Goal: Task Accomplishment & Management: Manage account settings

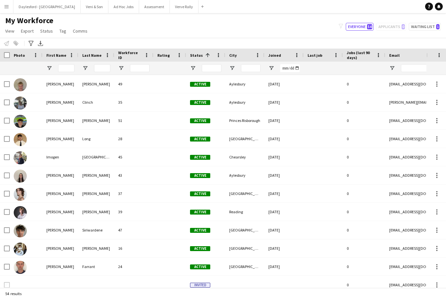
scroll to position [134, 0]
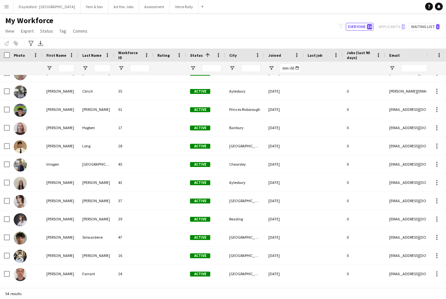
scroll to position [7, 0]
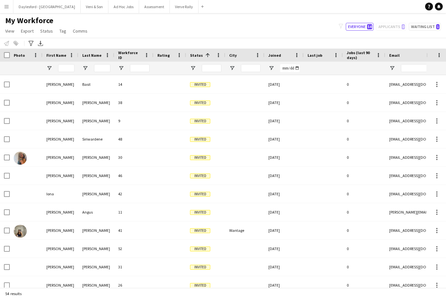
click at [251, 237] on div "Wantage" at bounding box center [244, 231] width 39 height 18
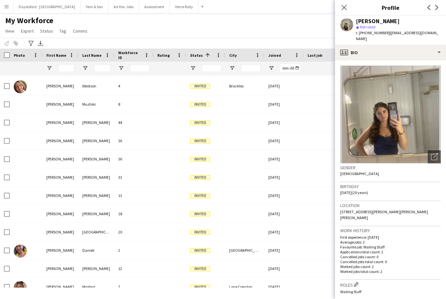
click at [345, 9] on icon at bounding box center [343, 7] width 5 height 5
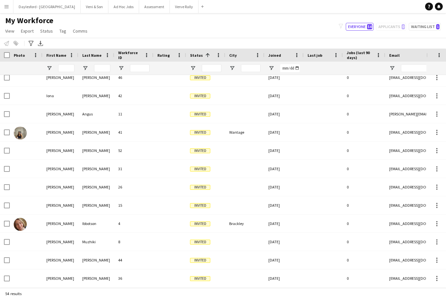
click at [234, 229] on div "Brackley" at bounding box center [244, 224] width 39 height 18
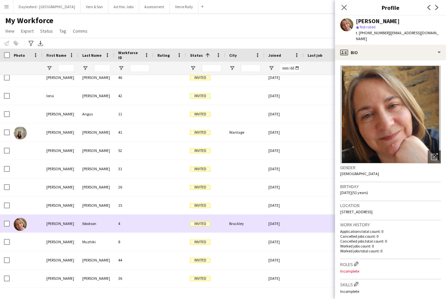
click at [185, 135] on div at bounding box center [169, 132] width 33 height 18
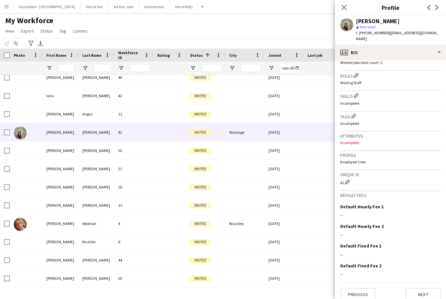
click at [344, 10] on icon "Close pop-in" at bounding box center [343, 7] width 5 height 5
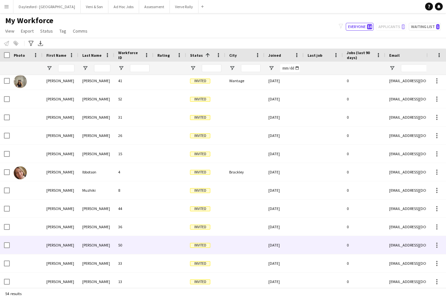
click at [238, 244] on div at bounding box center [244, 245] width 39 height 18
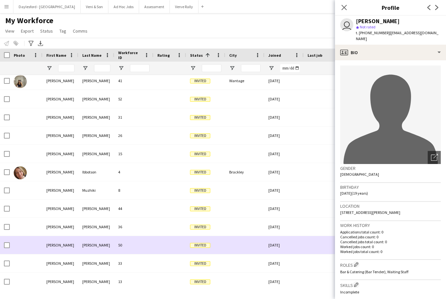
click at [239, 139] on div at bounding box center [244, 136] width 39 height 18
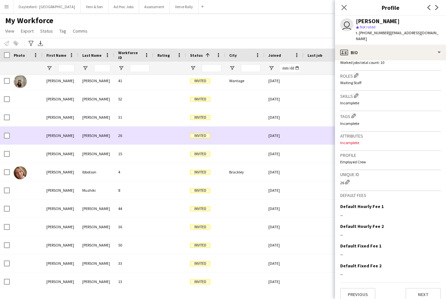
click at [343, 8] on icon at bounding box center [343, 7] width 5 height 5
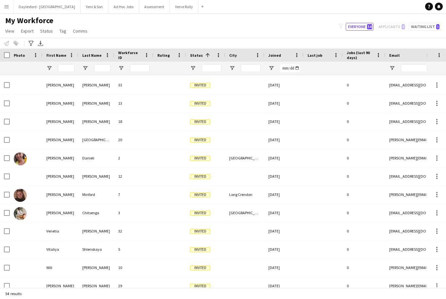
click at [248, 177] on div at bounding box center [244, 176] width 39 height 18
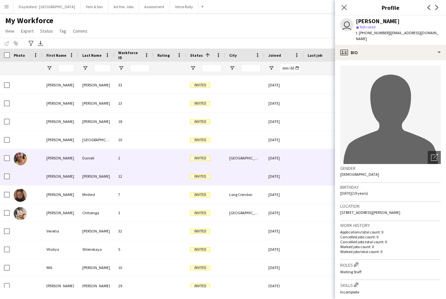
click at [247, 162] on div "Oxford" at bounding box center [244, 158] width 39 height 18
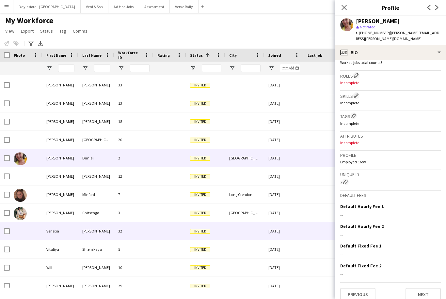
click at [251, 238] on div at bounding box center [244, 231] width 39 height 18
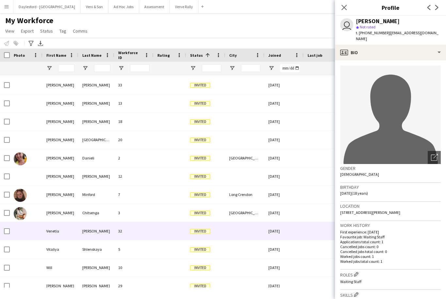
click at [347, 10] on app-icon "Close pop-in" at bounding box center [344, 8] width 8 height 8
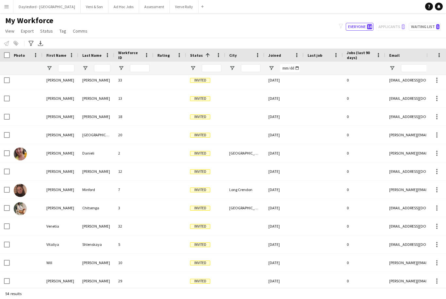
click at [2, 8] on button "Menu" at bounding box center [6, 6] width 13 height 13
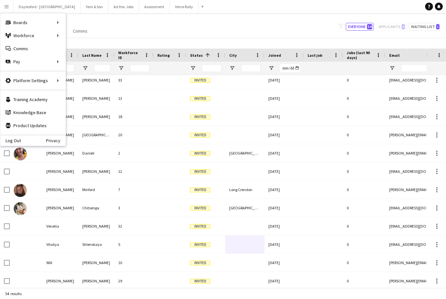
click at [16, 141] on link "Log Out" at bounding box center [10, 140] width 21 height 5
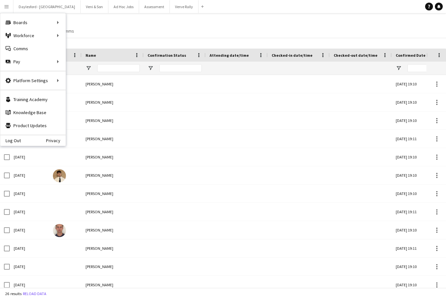
scroll to position [150, 0]
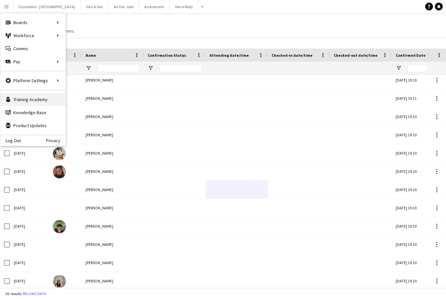
click at [45, 101] on link "Training Academy Training Academy" at bounding box center [32, 99] width 65 height 13
click at [41, 114] on link "Knowledge Base Knowledge Base" at bounding box center [32, 112] width 65 height 13
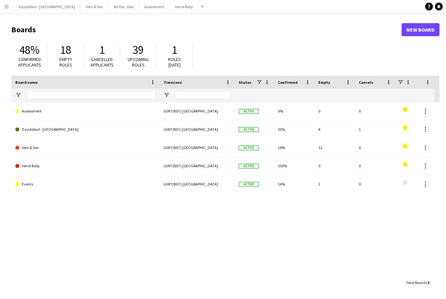
click at [9, 10] on button "Menu" at bounding box center [6, 6] width 13 height 13
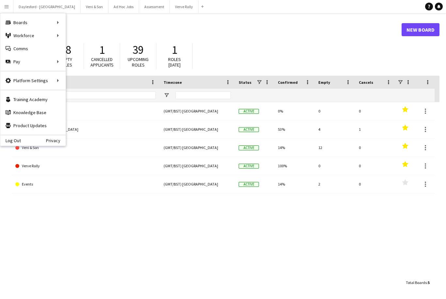
click at [253, 56] on div "48% Confirmed applicants 18 Empty roles 1 Cancelled applicants 39 Upcoming role…" at bounding box center [225, 58] width 428 height 36
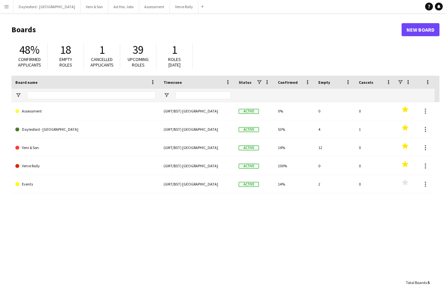
click at [7, 12] on button "Menu" at bounding box center [6, 6] width 13 height 13
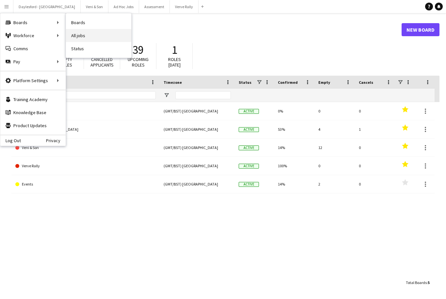
click at [84, 36] on link "All jobs" at bounding box center [98, 35] width 65 height 13
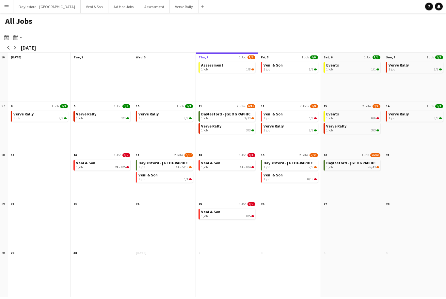
click at [166, 83] on div at bounding box center [164, 81] width 62 height 40
click at [219, 86] on div "Assessment 1 job 1/8" at bounding box center [227, 81] width 62 height 40
click at [234, 67] on link "Assessment 1 job 1/8" at bounding box center [227, 66] width 53 height 9
click at [19, 40] on div "Month view / Day view" at bounding box center [16, 38] width 8 height 8
click at [4, 39] on div "Date picker" at bounding box center [7, 38] width 8 height 8
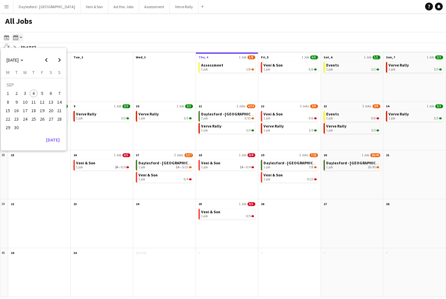
click at [18, 40] on div "Month view / Day view" at bounding box center [16, 38] width 8 height 8
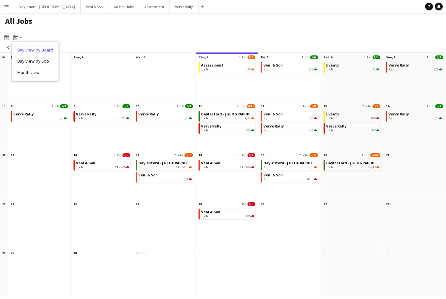
click at [36, 49] on link "Day view by Board" at bounding box center [35, 50] width 36 height 6
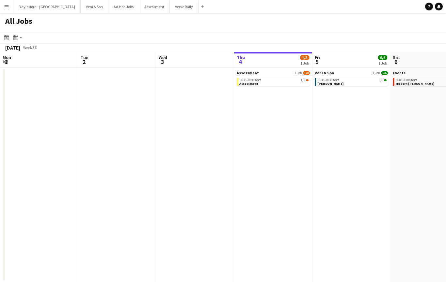
scroll to position [0, 156]
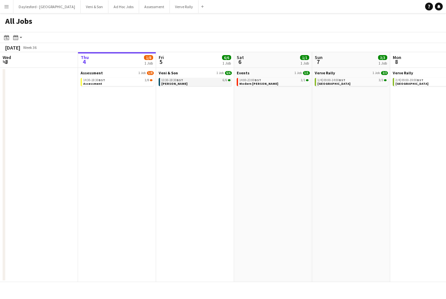
click at [218, 82] on link "13:30-18:30 BST 6/6 E.J. Churchill" at bounding box center [195, 82] width 69 height 8
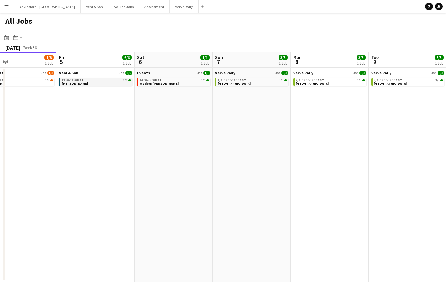
scroll to position [0, 256]
click at [190, 115] on app-date-cell "Events 1 Job 1/1 14:00-23:00 BST 1/1 Modern Butler" at bounding box center [173, 175] width 78 height 214
click at [185, 123] on app-date-cell "Events 1 Job 1/1 14:00-23:00 BST 1/1 Modern Butler" at bounding box center [173, 175] width 78 height 214
click at [182, 60] on app-all-jobs-date-header "Sat 6 1/1 1 Job" at bounding box center [173, 60] width 78 height 16
click at [189, 63] on app-all-jobs-date-header "Sat 6 1/1 1 Job" at bounding box center [173, 60] width 78 height 16
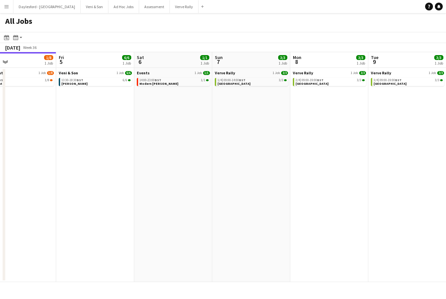
click at [169, 100] on app-date-cell "Events 1 Job 1/1 14:00-23:00 BST 1/1 Modern Butler" at bounding box center [173, 175] width 78 height 214
click at [182, 69] on app-date-cell "Events 1 Job 1/1 14:00-23:00 BST 1/1 Modern Butler" at bounding box center [173, 175] width 78 height 214
click at [181, 74] on link "Events 1 Job 1/1" at bounding box center [173, 72] width 73 height 5
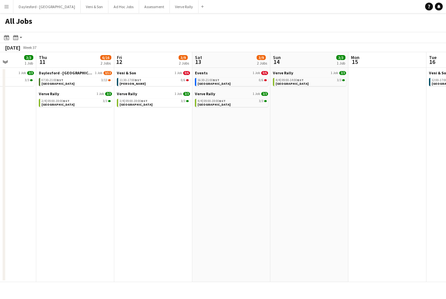
scroll to position [0, 191]
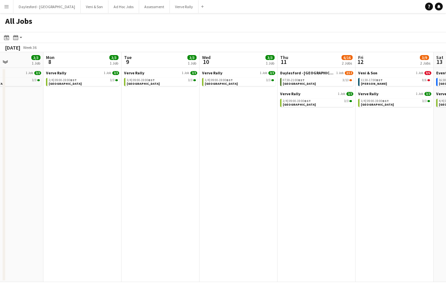
click at [8, 4] on app-icon "Menu" at bounding box center [6, 6] width 5 height 5
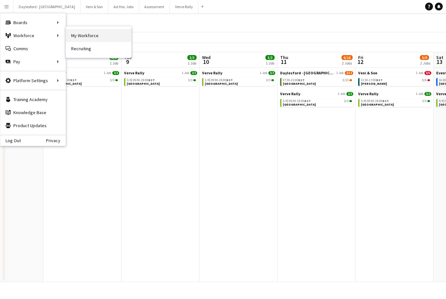
click at [92, 38] on link "My Workforce" at bounding box center [98, 35] width 65 height 13
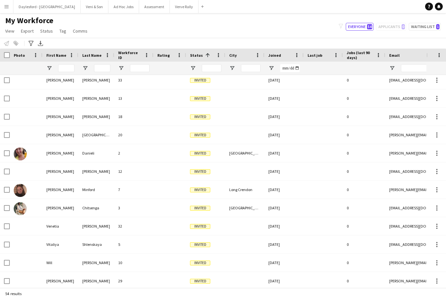
scroll to position [21, 0]
click at [177, 290] on div at bounding box center [169, 299] width 33 height 18
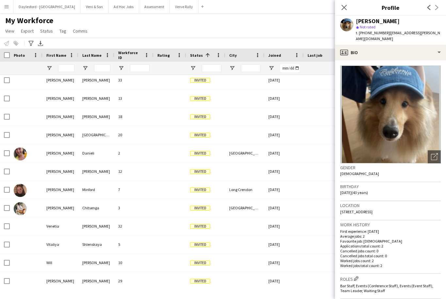
click at [432, 8] on app-icon "Previous" at bounding box center [429, 8] width 8 height 8
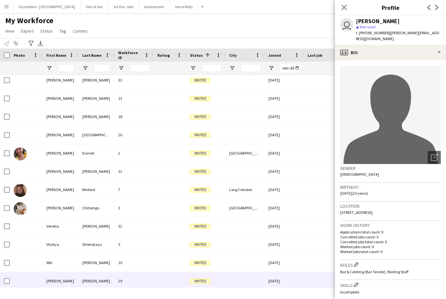
click at [440, 10] on app-icon "Next" at bounding box center [437, 8] width 8 height 8
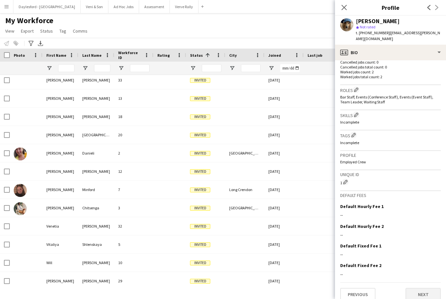
click at [434, 288] on button "Next" at bounding box center [422, 294] width 35 height 13
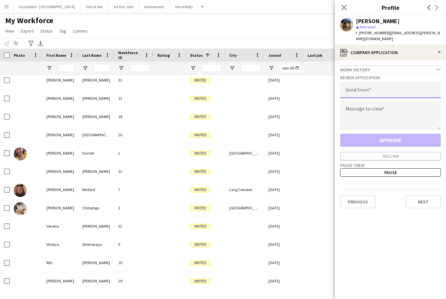
click at [409, 82] on input "email" at bounding box center [390, 90] width 100 height 16
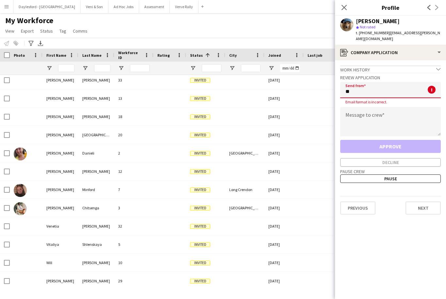
type input "*"
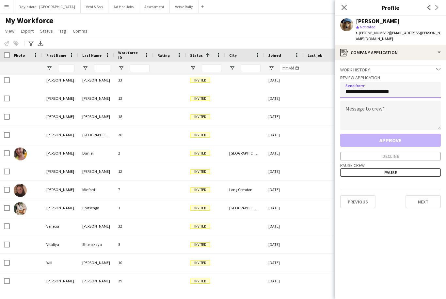
type input "**********"
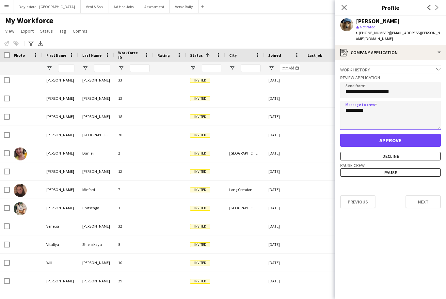
type textarea "*********"
click at [420, 134] on button "Approve" at bounding box center [390, 140] width 100 height 13
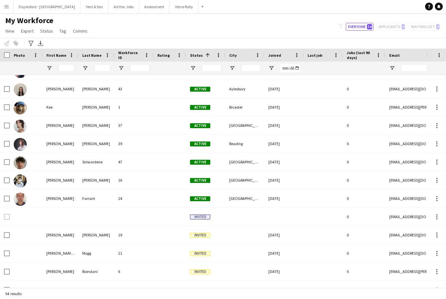
scroll to position [121, 0]
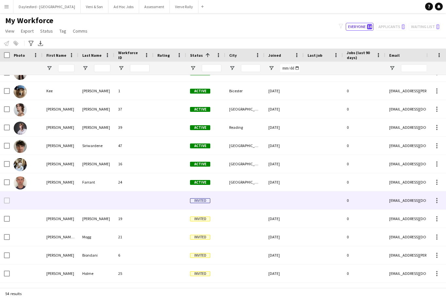
click at [263, 208] on div at bounding box center [244, 201] width 39 height 18
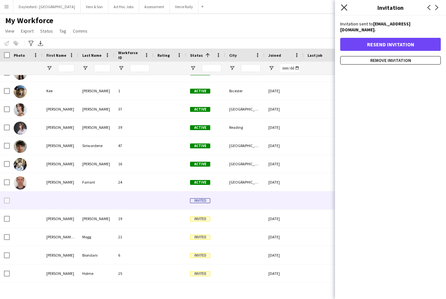
click at [346, 9] on icon "Close pop-in" at bounding box center [344, 7] width 6 height 6
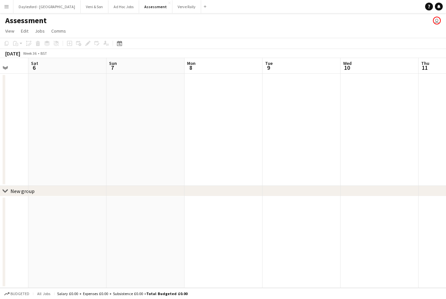
scroll to position [0, 211]
click at [4, 7] on app-icon "Menu" at bounding box center [6, 6] width 5 height 5
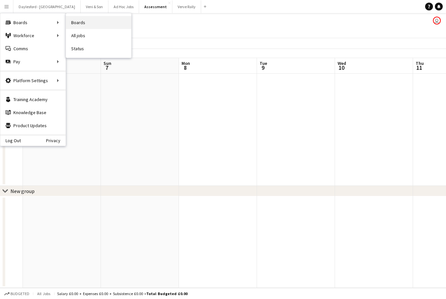
click at [92, 24] on link "Boards" at bounding box center [98, 22] width 65 height 13
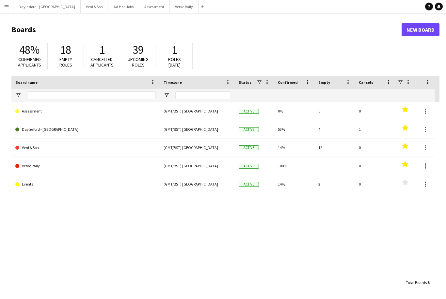
click at [4, 6] on button "Menu" at bounding box center [6, 6] width 13 height 13
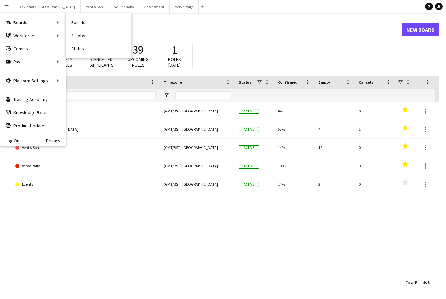
click at [170, 31] on h1 "Boards" at bounding box center [206, 30] width 390 height 10
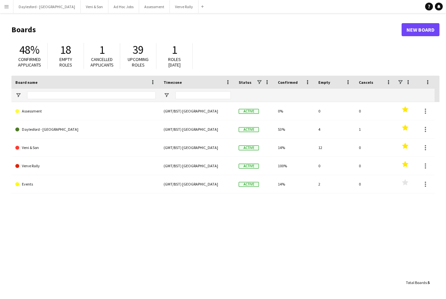
click at [6, 12] on button "Menu" at bounding box center [6, 6] width 13 height 13
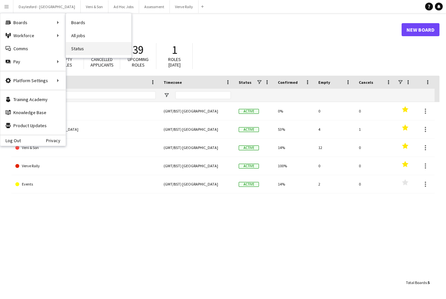
click at [81, 50] on link "Status" at bounding box center [98, 48] width 65 height 13
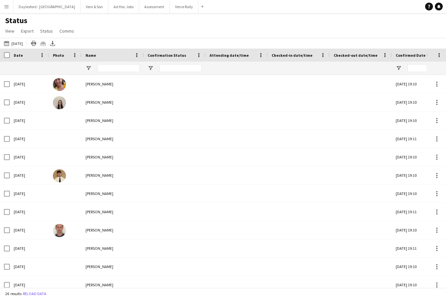
click at [9, 9] on button "Menu" at bounding box center [6, 6] width 13 height 13
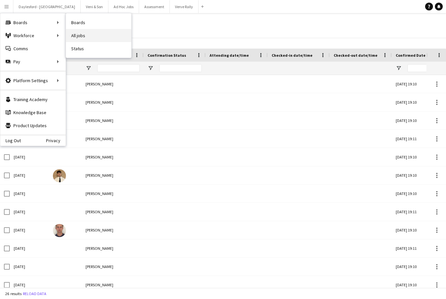
click at [98, 37] on link "All jobs" at bounding box center [98, 35] width 65 height 13
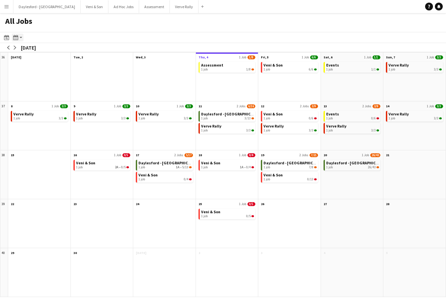
click at [19, 38] on div "Month view / Day view" at bounding box center [16, 38] width 8 height 8
click at [42, 50] on link "Day view by Board" at bounding box center [35, 50] width 36 height 6
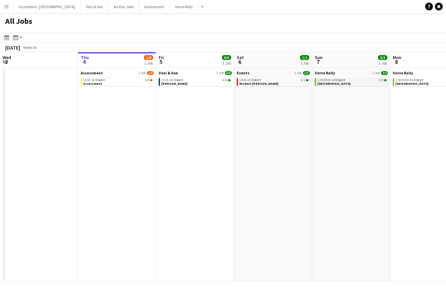
click at [361, 82] on div "1/4 | 09:00-14:00 BST 3/3" at bounding box center [351, 80] width 69 height 3
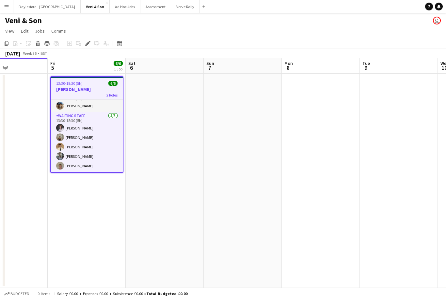
scroll to position [0, 181]
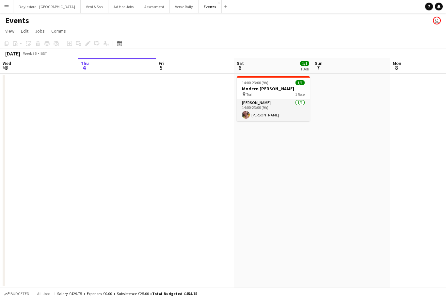
click at [267, 141] on app-date-cell "14:00-23:00 (9h) 1/1 Modern [PERSON_NAME] pin Tori 1 Role [PERSON_NAME] [DATE] …" at bounding box center [273, 181] width 78 height 214
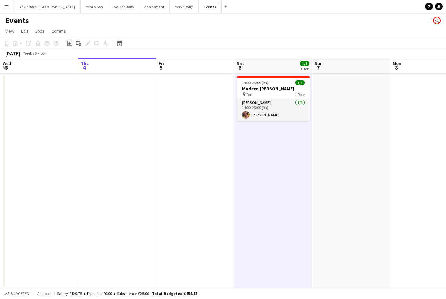
click at [72, 43] on icon at bounding box center [69, 43] width 5 height 5
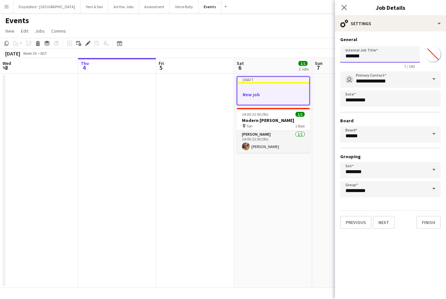
click at [377, 61] on input "*******" at bounding box center [380, 54] width 80 height 16
click at [379, 62] on input "*******" at bounding box center [380, 54] width 80 height 16
click at [384, 58] on input "*******" at bounding box center [380, 54] width 80 height 16
click at [381, 59] on input "*******" at bounding box center [380, 54] width 80 height 16
click at [383, 60] on input "*******" at bounding box center [380, 54] width 80 height 16
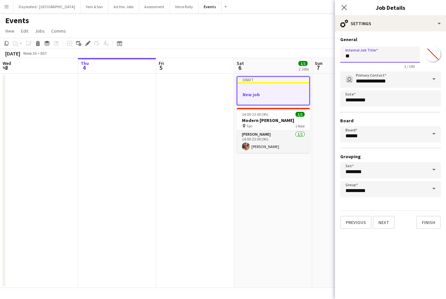
type input "*"
type input "**********"
click at [389, 225] on button "Next" at bounding box center [384, 222] width 22 height 13
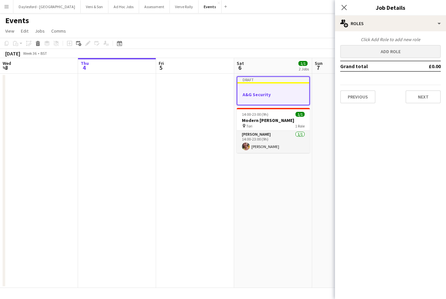
click at [400, 54] on button "Add role" at bounding box center [390, 51] width 100 height 13
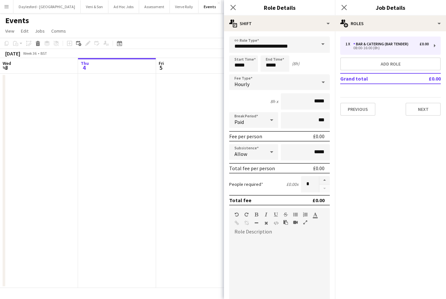
click at [323, 43] on span at bounding box center [323, 45] width 14 height 16
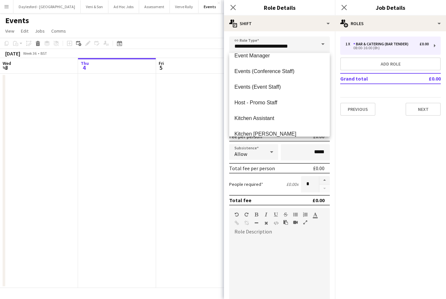
scroll to position [117, 0]
click at [289, 84] on span "Events (Event Staff)" at bounding box center [279, 87] width 90 height 6
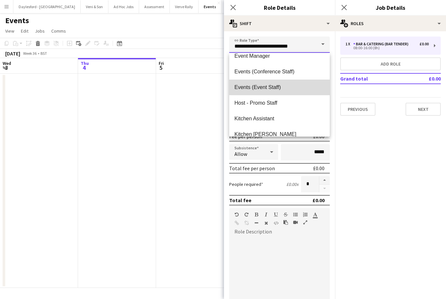
type input "**********"
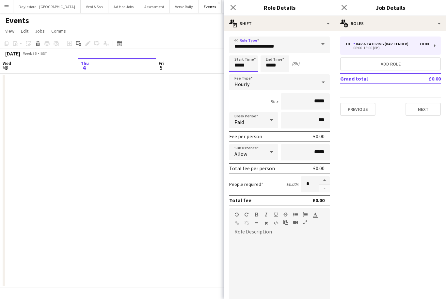
click at [251, 67] on input "*****" at bounding box center [243, 63] width 29 height 16
type input "*****"
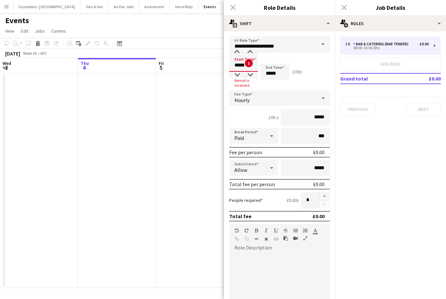
type input "*****"
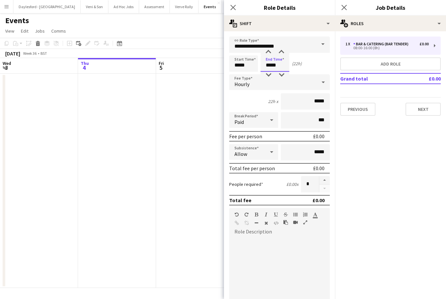
type input "*****"
click at [317, 106] on input "*****" at bounding box center [305, 101] width 49 height 16
type input "**"
type input "***"
click at [279, 239] on div at bounding box center [279, 276] width 100 height 78
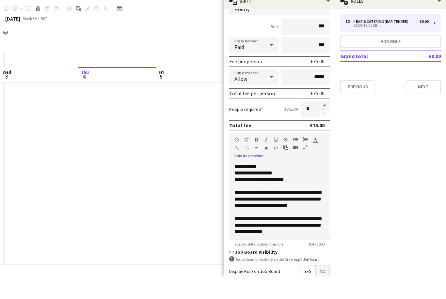
scroll to position [21, 0]
click at [307, 288] on span "Yes" at bounding box center [307, 294] width 15 height 12
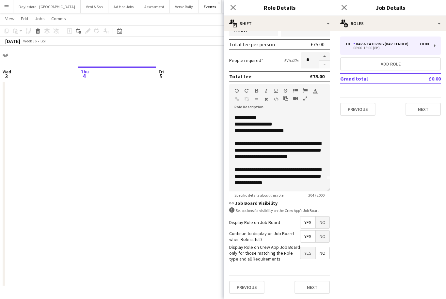
scroll to position [126, 0]
click at [321, 290] on button "Next" at bounding box center [311, 287] width 35 height 13
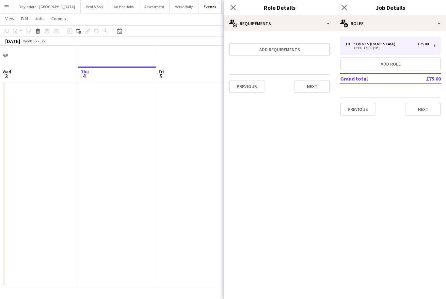
scroll to position [0, 0]
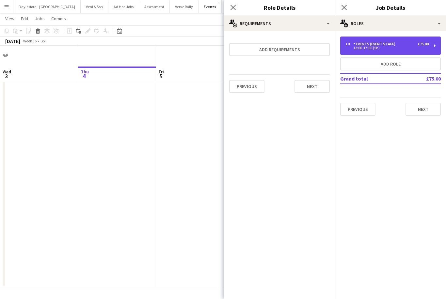
click at [371, 45] on div "Events (Event Staff)" at bounding box center [375, 44] width 45 height 5
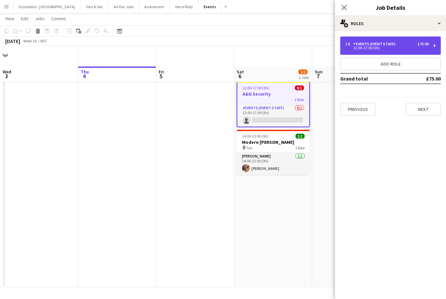
click at [383, 49] on div "12:00-17:00 (5h)" at bounding box center [386, 47] width 83 height 3
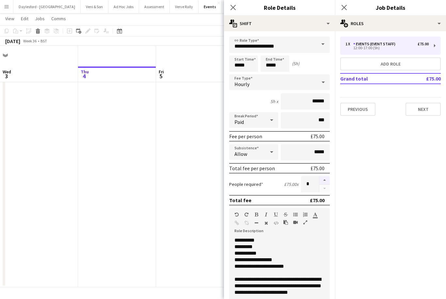
click at [325, 182] on button "button" at bounding box center [324, 180] width 10 height 8
type input "*"
click at [319, 154] on input "*****" at bounding box center [305, 152] width 49 height 16
type input "**"
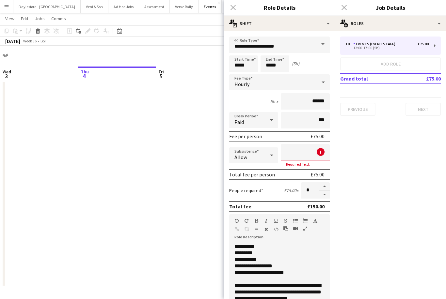
type input "***"
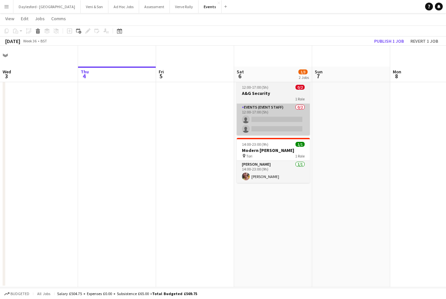
click at [292, 104] on app-card-role "Events (Event Staff) 0/2 12:00-17:00 (5h) single-neutral-actions single-neutral…" at bounding box center [273, 120] width 73 height 32
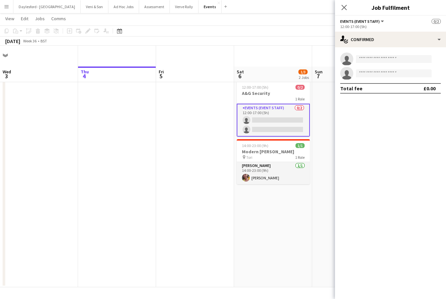
click at [279, 90] on h3 "A&G Security" at bounding box center [273, 93] width 73 height 6
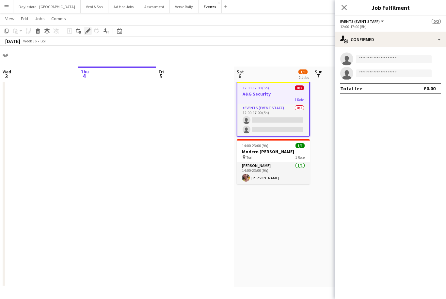
click at [87, 31] on icon "Edit" at bounding box center [87, 30] width 5 height 5
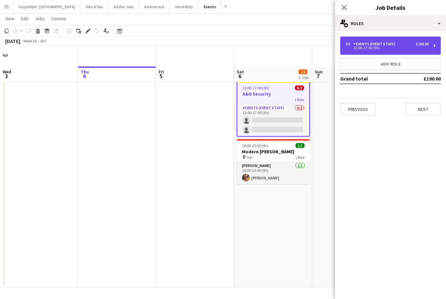
click at [401, 43] on div "2 x Events (Event Staff) £190.00" at bounding box center [386, 44] width 83 height 5
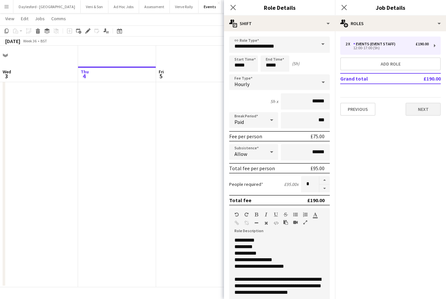
click at [423, 110] on button "Next" at bounding box center [422, 109] width 35 height 13
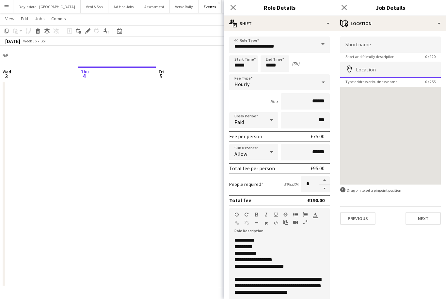
click at [384, 73] on input "Location" at bounding box center [390, 70] width 100 height 16
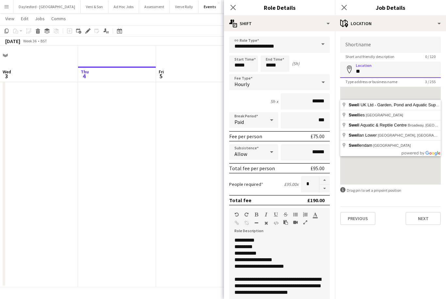
type input "*"
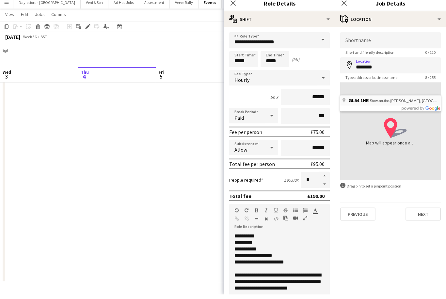
type input "**********"
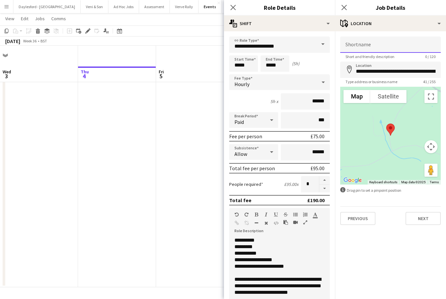
click at [384, 38] on input "Shortname" at bounding box center [390, 45] width 100 height 16
type input "**********"
click at [425, 219] on button "Next" at bounding box center [422, 218] width 35 height 13
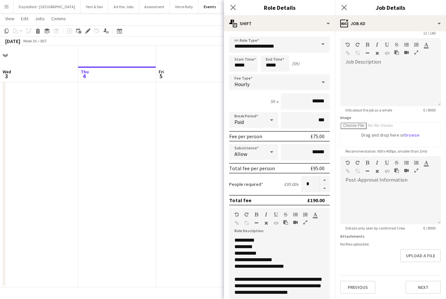
scroll to position [24, 0]
click at [386, 194] on div at bounding box center [390, 204] width 100 height 39
click at [368, 194] on div "*" at bounding box center [390, 204] width 100 height 39
click at [361, 188] on div at bounding box center [390, 204] width 100 height 39
click at [363, 191] on div at bounding box center [390, 204] width 100 height 39
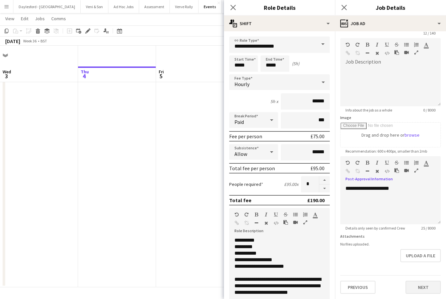
click at [428, 286] on button "Next" at bounding box center [422, 287] width 35 height 13
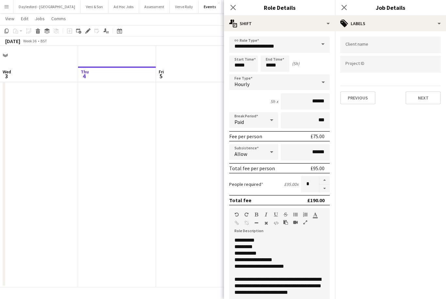
click at [391, 44] on input "Type to search client labels..." at bounding box center [390, 45] width 90 height 6
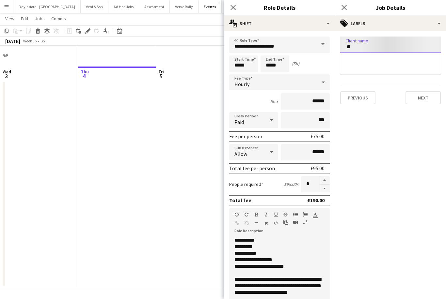
type input "*"
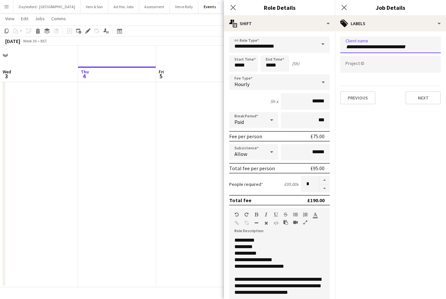
type input "**********"
click at [419, 97] on button "Next" at bounding box center [422, 97] width 35 height 13
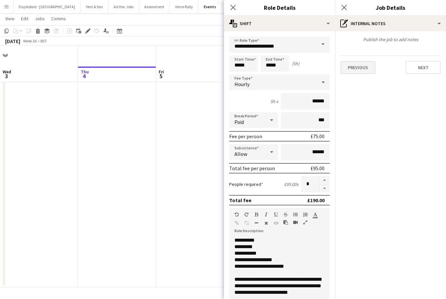
click at [362, 71] on button "Previous" at bounding box center [357, 67] width 35 height 13
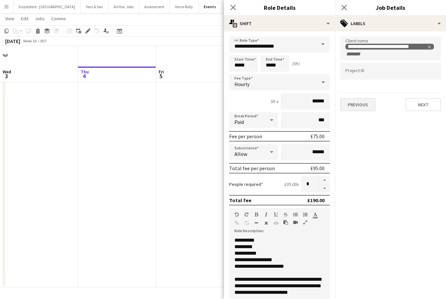
click at [361, 99] on button "Previous" at bounding box center [357, 104] width 35 height 13
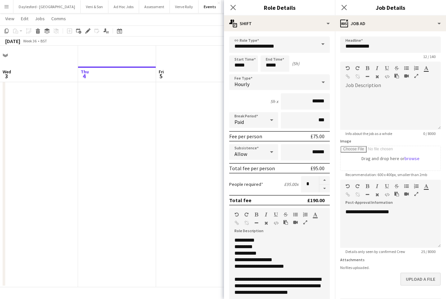
click at [426, 277] on button "Upload a file" at bounding box center [420, 279] width 40 height 13
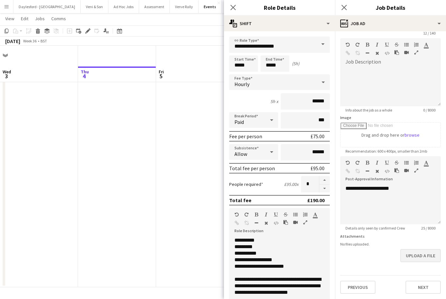
scroll to position [24, 0]
click at [426, 285] on button "Next" at bounding box center [422, 287] width 35 height 13
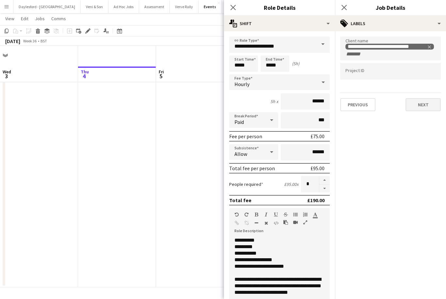
click at [421, 107] on button "Next" at bounding box center [422, 104] width 35 height 13
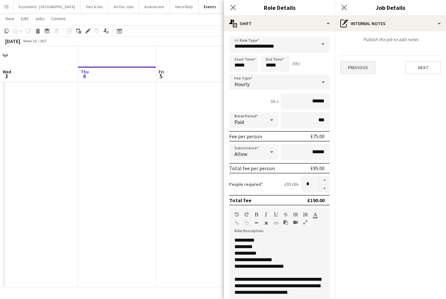
click at [364, 69] on button "Previous" at bounding box center [357, 67] width 35 height 13
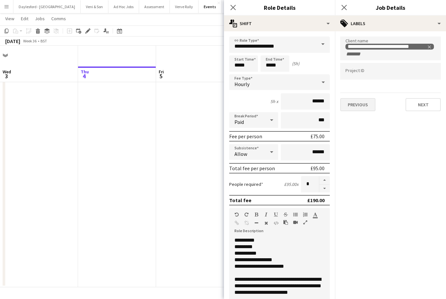
click at [361, 110] on button "Previous" at bounding box center [357, 104] width 35 height 13
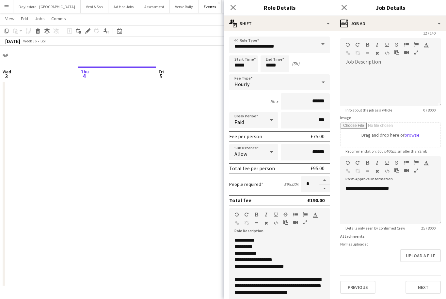
scroll to position [24, 0]
click at [363, 285] on button "Previous" at bounding box center [357, 287] width 35 height 13
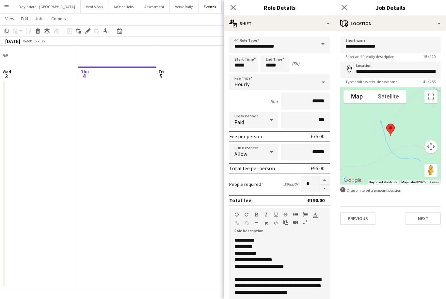
scroll to position [0, 0]
click at [342, 8] on icon "Close pop-in" at bounding box center [344, 7] width 6 height 6
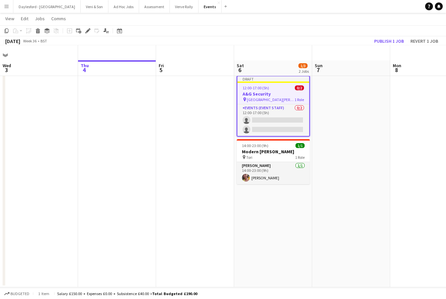
scroll to position [3, 0]
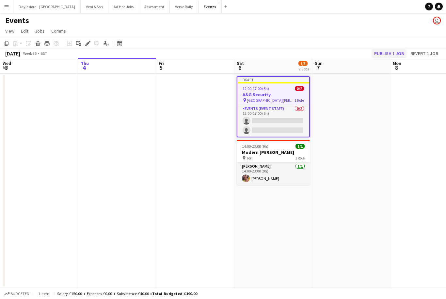
click at [392, 52] on button "Publish 1 job" at bounding box center [388, 53] width 35 height 8
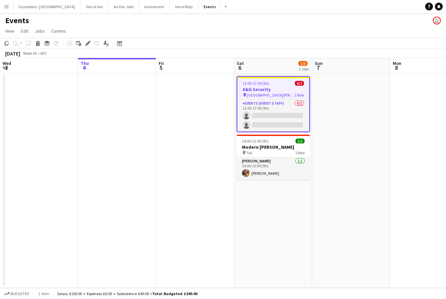
click at [286, 87] on h3 "A&G Security" at bounding box center [273, 89] width 72 height 6
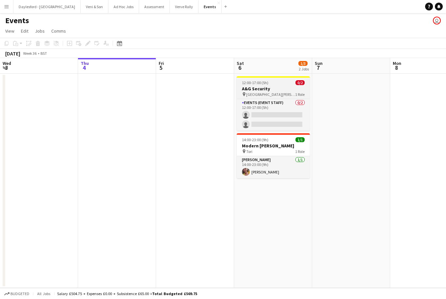
click at [283, 92] on div "pin Swell Wold Farm 1 Role" at bounding box center [273, 94] width 73 height 5
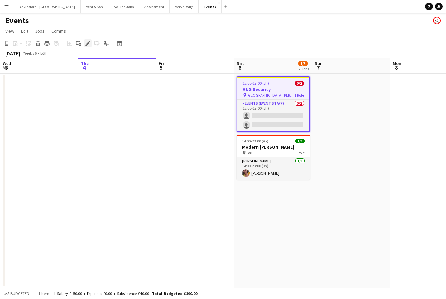
click at [88, 41] on icon "Edit" at bounding box center [87, 43] width 5 height 5
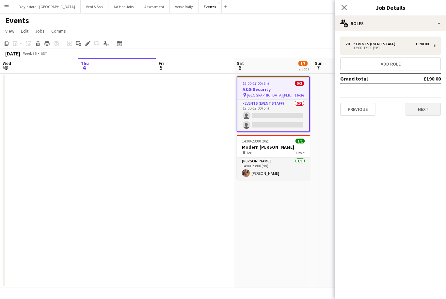
click at [420, 111] on button "Next" at bounding box center [422, 109] width 35 height 13
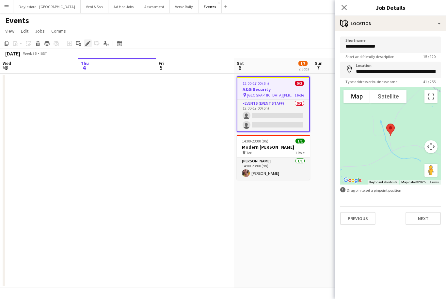
click at [86, 41] on icon "Edit" at bounding box center [87, 43] width 5 height 5
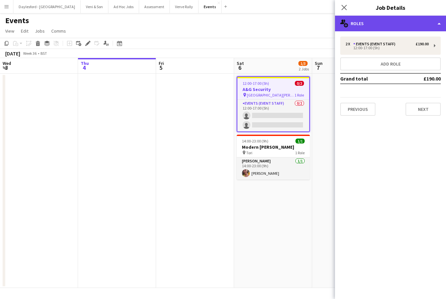
click at [435, 25] on div "multiple-users-add Roles" at bounding box center [390, 24] width 111 height 16
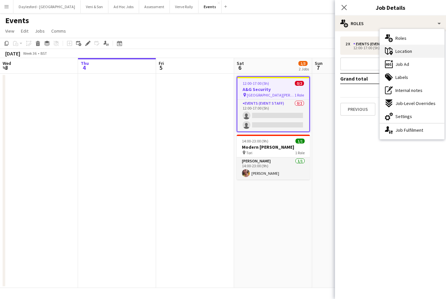
click at [413, 51] on div "maps-pin-1 Location" at bounding box center [411, 51] width 65 height 13
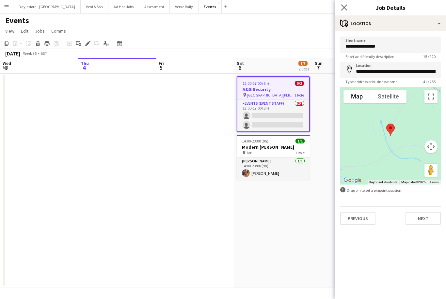
click at [347, 7] on icon "Close pop-in" at bounding box center [344, 7] width 6 height 6
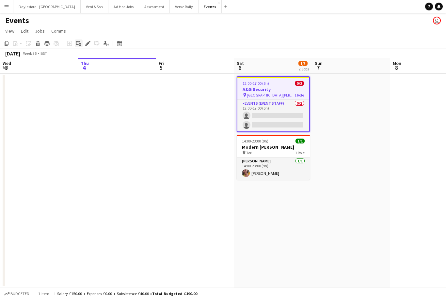
click at [82, 40] on div "Add linked Job" at bounding box center [79, 43] width 8 height 8
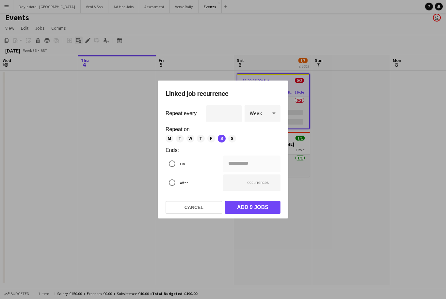
scroll to position [0, 0]
click at [125, 24] on div at bounding box center [223, 149] width 446 height 299
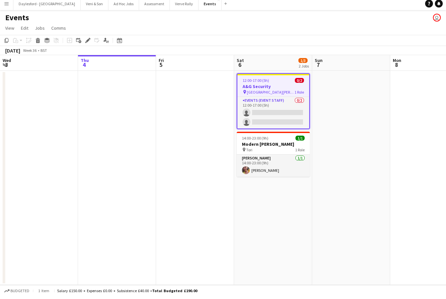
scroll to position [3, 0]
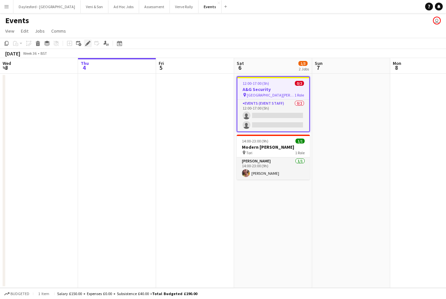
click at [87, 42] on icon at bounding box center [88, 44] width 4 height 4
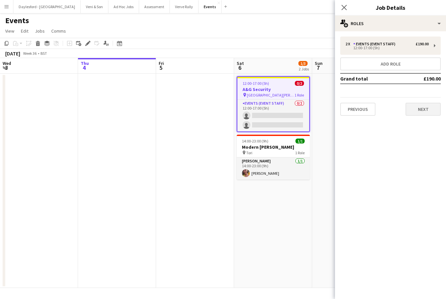
click at [421, 111] on button "Next" at bounding box center [422, 109] width 35 height 13
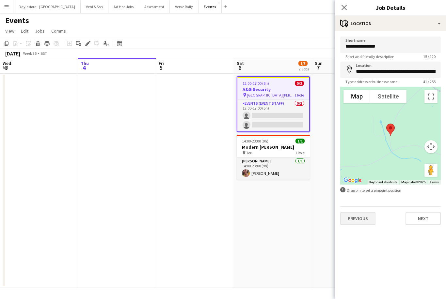
click at [366, 222] on button "Previous" at bounding box center [357, 218] width 35 height 13
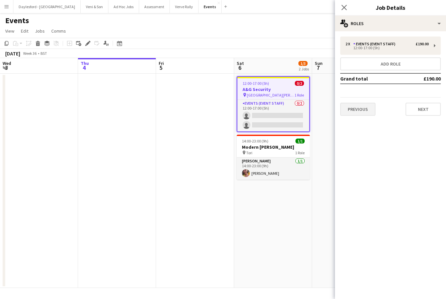
click at [365, 112] on button "Previous" at bounding box center [357, 109] width 35 height 13
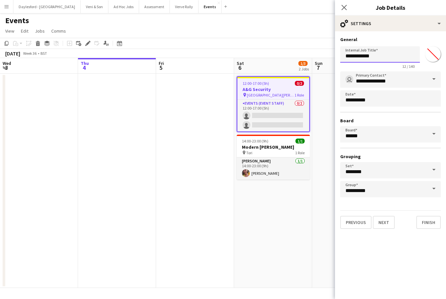
click at [386, 58] on input "**********" at bounding box center [380, 54] width 80 height 16
type input "**********"
click at [431, 224] on button "Finish" at bounding box center [428, 222] width 24 height 13
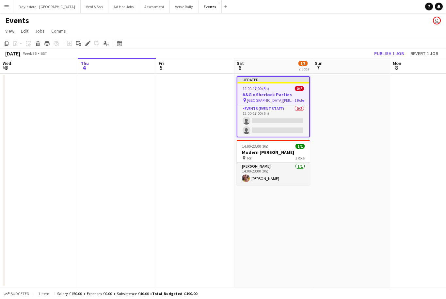
click at [370, 84] on app-date-cell at bounding box center [351, 181] width 78 height 214
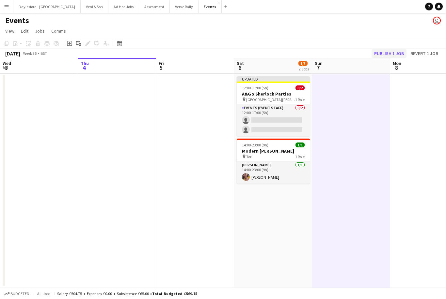
click at [392, 51] on button "Publish 1 job" at bounding box center [388, 53] width 35 height 8
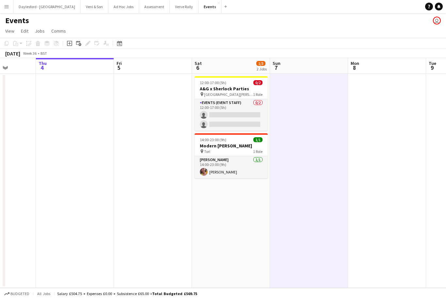
scroll to position [0, 276]
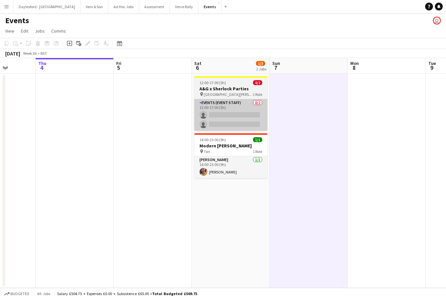
click at [243, 116] on app-card-role "Events (Event Staff) 0/2 12:00-17:00 (5h) single-neutral-actions single-neutral…" at bounding box center [230, 115] width 73 height 32
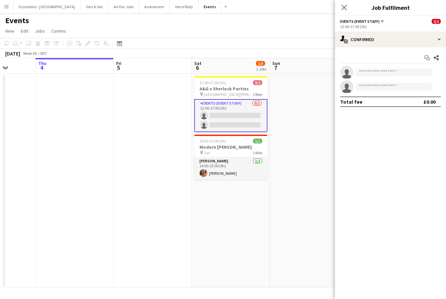
click at [12, 9] on button "Menu" at bounding box center [6, 6] width 13 height 13
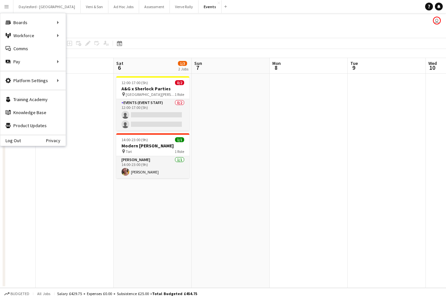
click at [240, 30] on app-page-menu "View Day view expanded Day view collapsed Month view Date picker Jump to today …" at bounding box center [223, 31] width 446 height 12
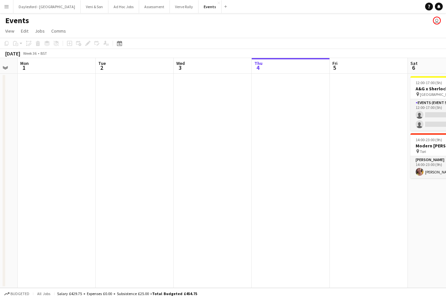
scroll to position [0, 196]
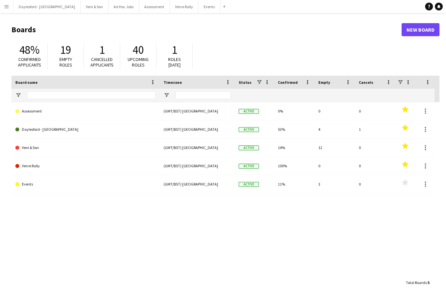
click at [112, 54] on div "1" at bounding box center [101, 50] width 23 height 14
click at [104, 59] on span "Cancelled applicants" at bounding box center [101, 61] width 23 height 11
click at [103, 63] on span "Cancelled applicants" at bounding box center [101, 61] width 23 height 11
click at [102, 67] on span "Cancelled applicants" at bounding box center [101, 61] width 23 height 11
click at [178, 65] on span "Roles [DATE]" at bounding box center [174, 61] width 13 height 11
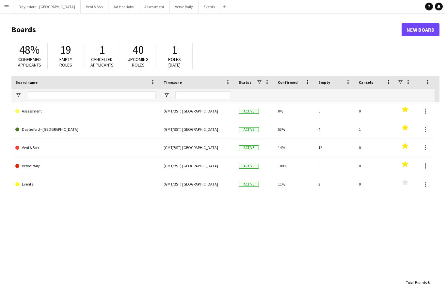
click at [146, 64] on div "Upcoming roles" at bounding box center [138, 62] width 23 height 11
click at [36, 69] on div "48% Confirmed applicants" at bounding box center [29, 56] width 36 height 26
click at [9, 5] on button "Menu" at bounding box center [6, 6] width 13 height 13
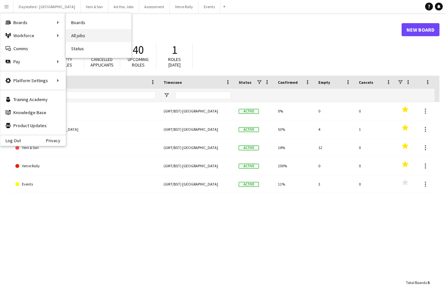
click at [84, 34] on link "All jobs" at bounding box center [98, 35] width 65 height 13
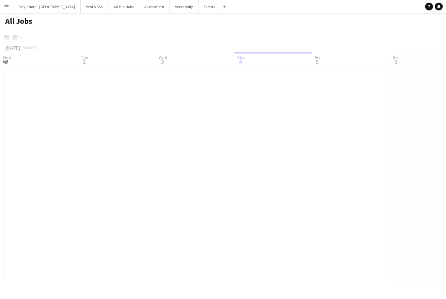
scroll to position [0, 156]
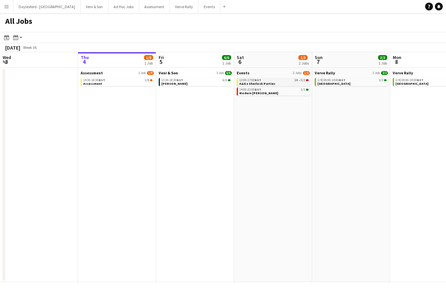
click at [290, 82] on div "12:00-17:00 BST 1A • 0/2" at bounding box center [273, 80] width 69 height 3
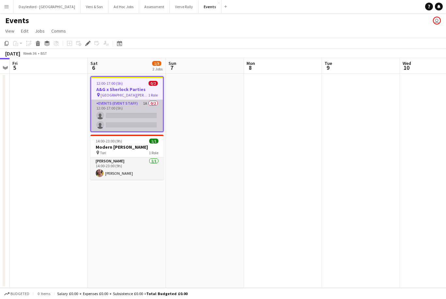
click at [129, 104] on app-card-role "Events (Event Staff) 1A 0/2 12:00-17:00 (5h) single-neutral-actions single-neut…" at bounding box center [127, 116] width 72 height 32
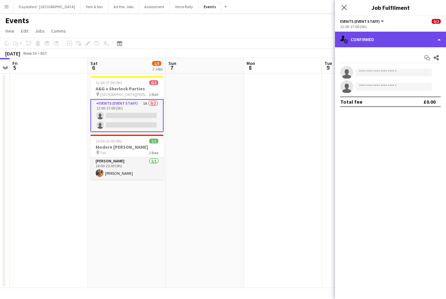
click at [399, 43] on div "single-neutral-actions-check-2 Confirmed" at bounding box center [390, 40] width 111 height 16
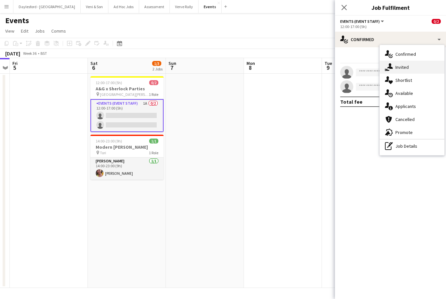
click at [412, 67] on div "single-neutral-actions-share-1 Invited" at bounding box center [411, 67] width 65 height 13
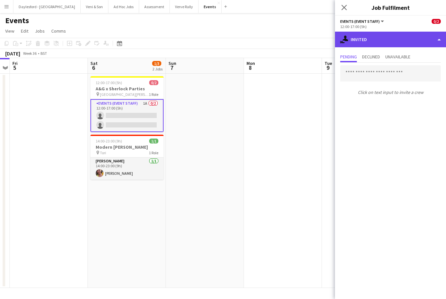
click at [393, 39] on div "single-neutral-actions-share-1 Invited" at bounding box center [390, 40] width 111 height 16
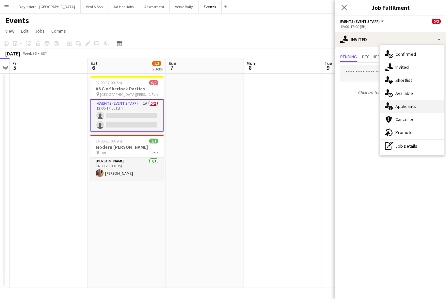
click at [413, 106] on span "Applicants" at bounding box center [405, 106] width 21 height 6
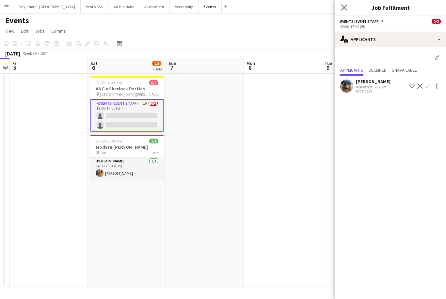
click at [346, 10] on icon "Close pop-in" at bounding box center [344, 7] width 6 height 6
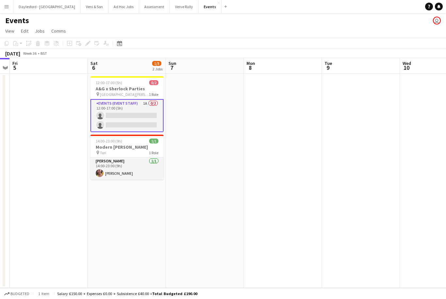
click at [8, 8] on app-icon "Menu" at bounding box center [6, 6] width 5 height 5
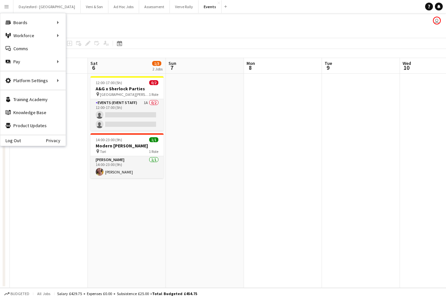
click at [91, 23] on div "Events user" at bounding box center [223, 19] width 446 height 12
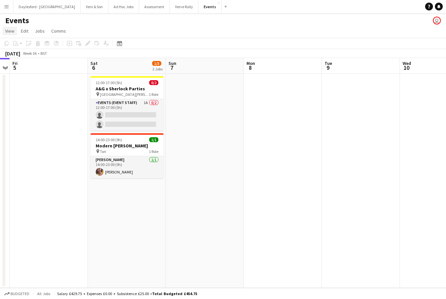
click at [11, 34] on link "View" at bounding box center [10, 31] width 14 height 8
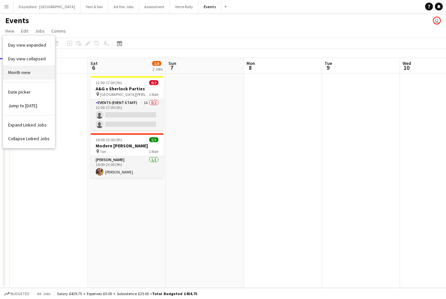
click at [34, 72] on link "Month view" at bounding box center [29, 73] width 52 height 14
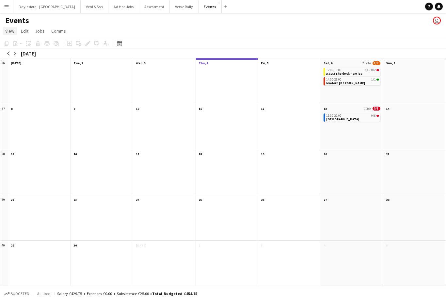
click at [12, 34] on span "View" at bounding box center [9, 31] width 9 height 6
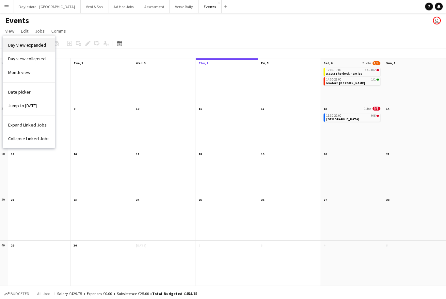
click at [20, 44] on span "Day view expanded" at bounding box center [27, 45] width 38 height 6
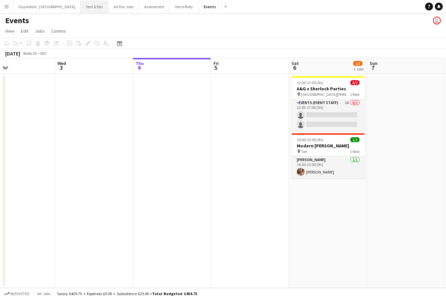
click at [86, 7] on button "Veni & Son Close" at bounding box center [95, 6] width 28 height 13
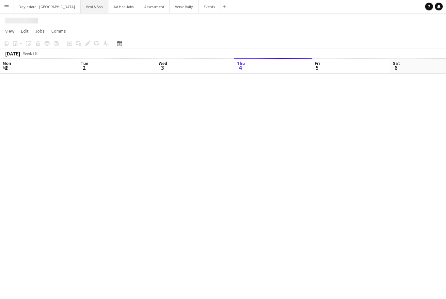
scroll to position [0, 156]
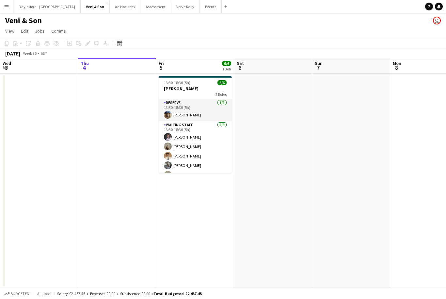
click at [9, 12] on button "Menu" at bounding box center [6, 6] width 13 height 13
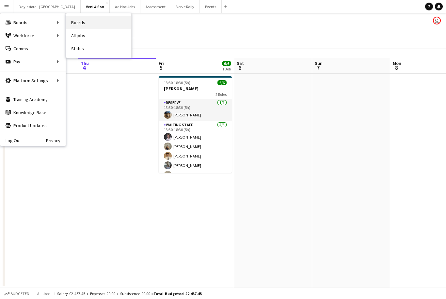
click at [78, 23] on link "Boards" at bounding box center [98, 22] width 65 height 13
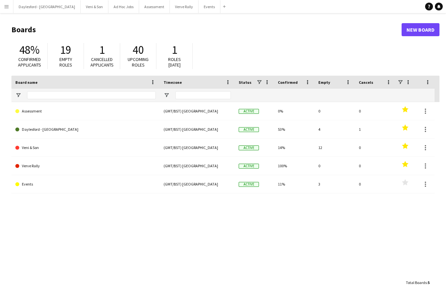
click at [11, 9] on button "Menu" at bounding box center [6, 6] width 13 height 13
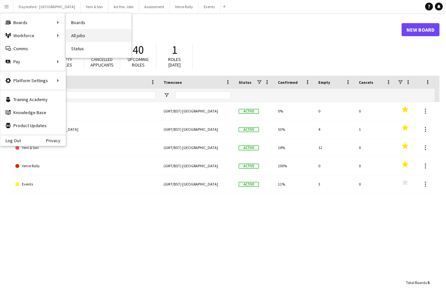
click at [80, 40] on link "All jobs" at bounding box center [98, 35] width 65 height 13
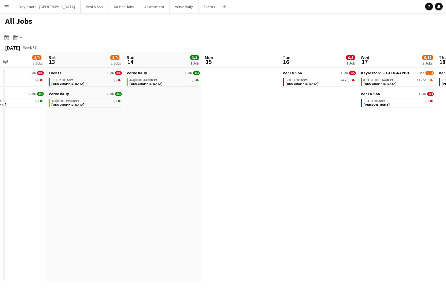
scroll to position [0, 205]
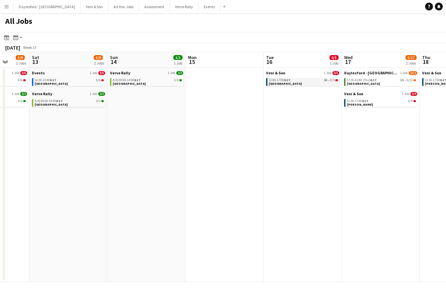
click at [318, 82] on link "12:00-17:00 BST 2A • 0/5 West Wycombe House" at bounding box center [303, 82] width 69 height 8
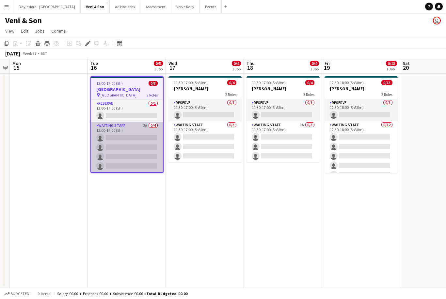
click at [131, 130] on app-card-role "Waiting Staff 2A 0/4 12:00-17:00 (5h) single-neutral-actions single-neutral-act…" at bounding box center [127, 147] width 72 height 51
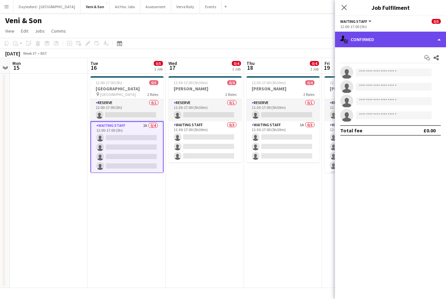
click at [410, 45] on div "single-neutral-actions-check-2 Confirmed" at bounding box center [390, 40] width 111 height 16
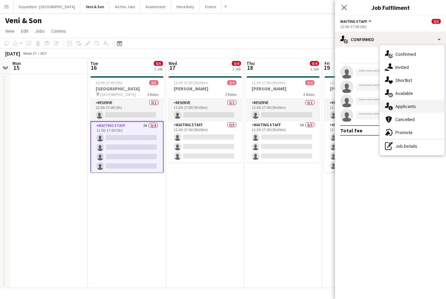
click at [414, 108] on span "Applicants" at bounding box center [405, 106] width 21 height 6
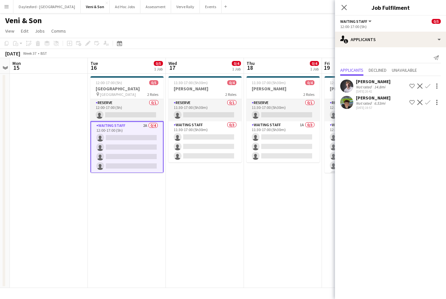
click at [429, 87] on app-icon "Confirm" at bounding box center [427, 86] width 5 height 5
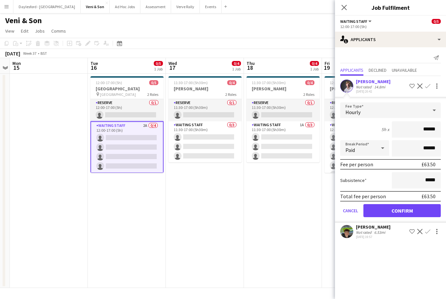
click at [417, 215] on button "Confirm" at bounding box center [401, 210] width 77 height 13
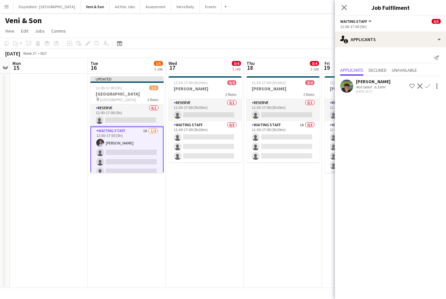
click at [429, 85] on app-icon "Confirm" at bounding box center [427, 86] width 5 height 5
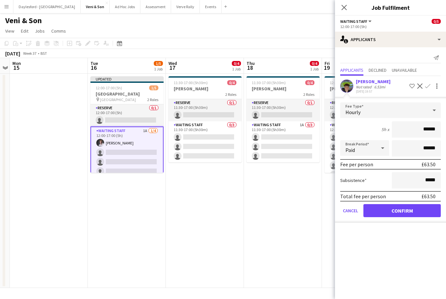
click at [417, 212] on button "Confirm" at bounding box center [401, 210] width 77 height 13
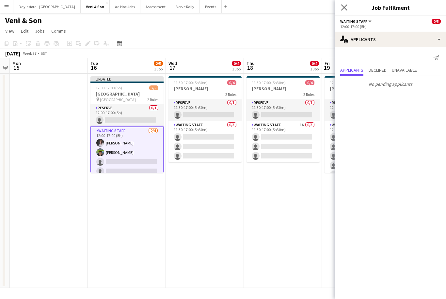
click at [346, 5] on icon "Close pop-in" at bounding box center [344, 7] width 6 height 6
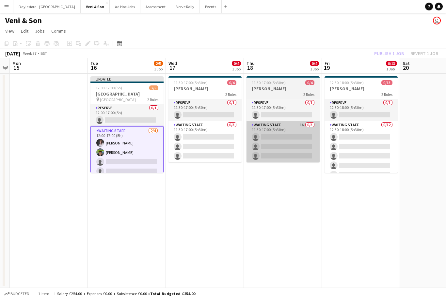
click at [291, 131] on app-card-role "Waiting Staff 1A 0/3 11:30-17:00 (5h30m) single-neutral-actions single-neutral-…" at bounding box center [282, 141] width 73 height 41
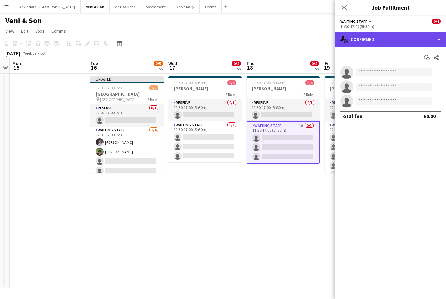
click at [403, 40] on div "single-neutral-actions-check-2 Confirmed" at bounding box center [390, 40] width 111 height 16
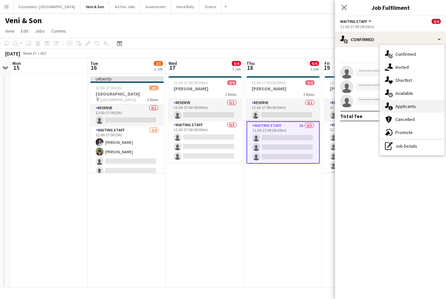
click at [415, 105] on span "Applicants" at bounding box center [405, 106] width 21 height 6
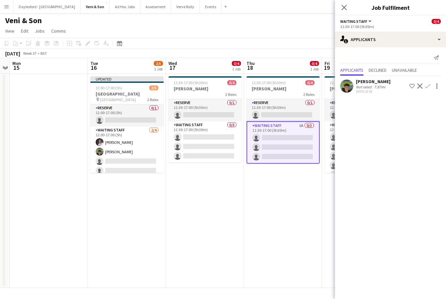
click at [428, 89] on button "Confirm" at bounding box center [427, 86] width 8 height 8
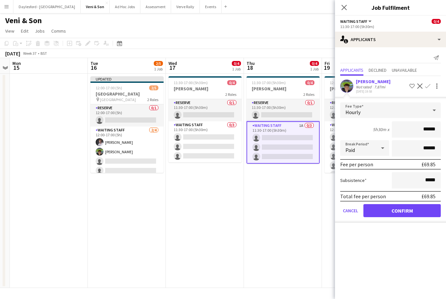
click at [395, 214] on button "Confirm" at bounding box center [401, 210] width 77 height 13
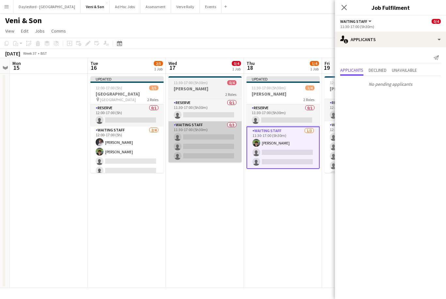
click at [221, 146] on app-card-role "Waiting Staff 0/3 11:30-17:00 (5h30m) single-neutral-actions single-neutral-act…" at bounding box center [204, 141] width 73 height 41
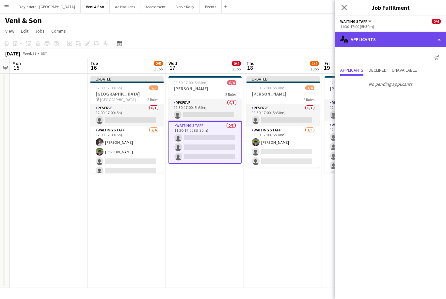
click at [423, 44] on div "single-neutral-actions-information Applicants" at bounding box center [390, 40] width 111 height 16
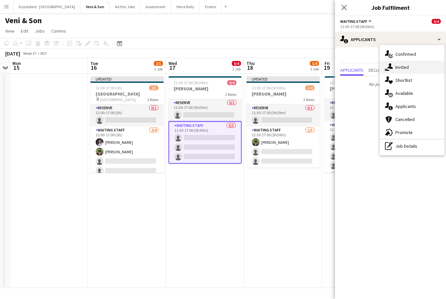
click at [410, 67] on div "single-neutral-actions-share-1 Invited" at bounding box center [411, 67] width 65 height 13
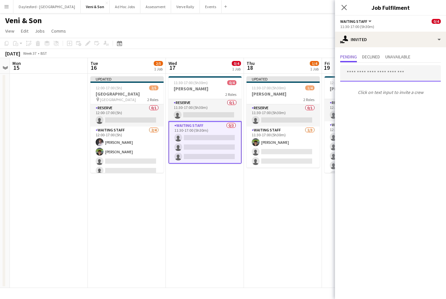
click at [401, 72] on input "text" at bounding box center [390, 73] width 100 height 16
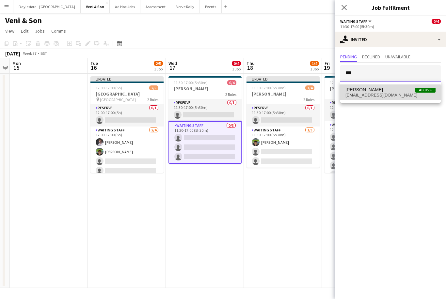
type input "***"
click at [381, 95] on span "dominicloughran@icloud.com" at bounding box center [390, 95] width 90 height 5
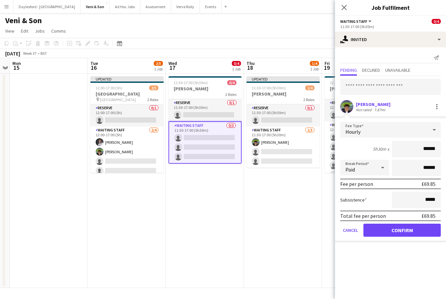
click at [414, 231] on button "Confirm" at bounding box center [401, 230] width 77 height 13
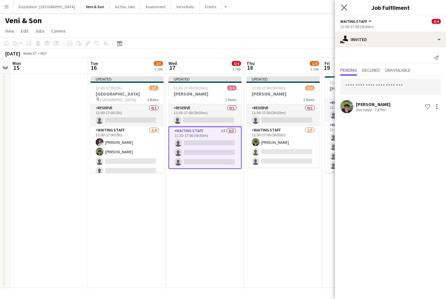
click at [340, 11] on app-icon "Close pop-in" at bounding box center [343, 7] width 9 height 9
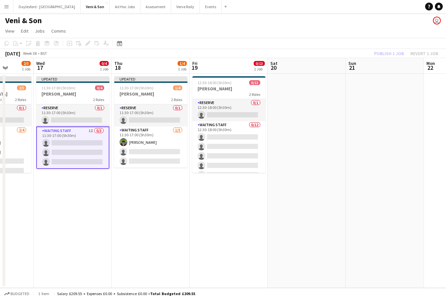
scroll to position [0, 195]
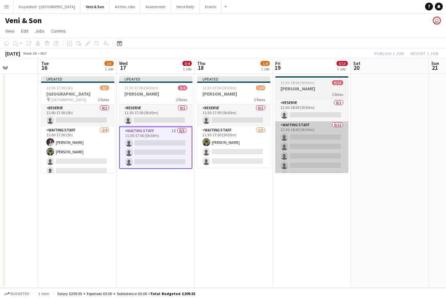
click at [323, 137] on app-card-role "Waiting Staff 0/12 12:30-18:00 (5h30m) single-neutral-actions single-neutral-ac…" at bounding box center [311, 184] width 73 height 126
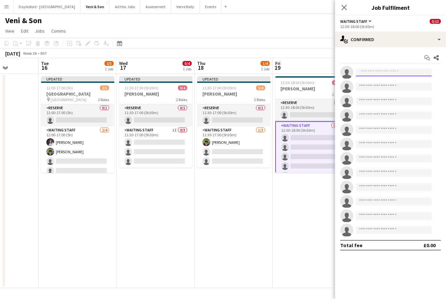
click at [395, 74] on input at bounding box center [394, 73] width 76 height 8
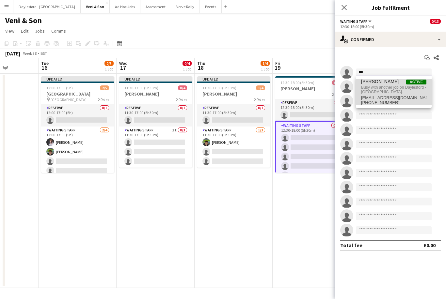
type input "***"
click at [392, 89] on span "Busy with another job on Daylesford - Heritage House." at bounding box center [393, 90] width 65 height 11
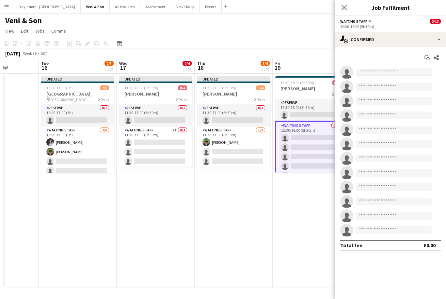
click at [380, 71] on input at bounding box center [394, 73] width 76 height 8
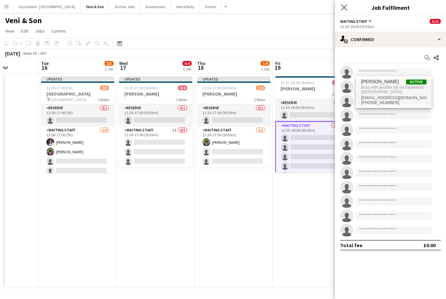
click at [343, 10] on icon "Close pop-in" at bounding box center [344, 7] width 6 height 6
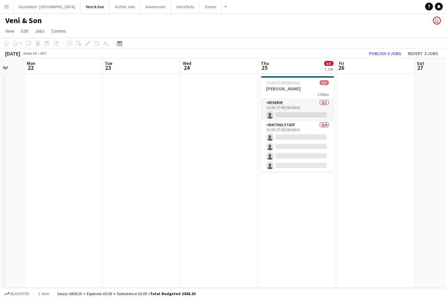
scroll to position [0, 202]
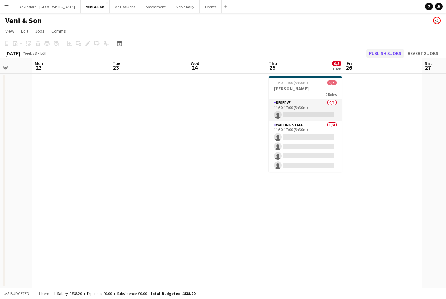
click at [388, 54] on button "Publish 3 jobs" at bounding box center [385, 53] width 38 height 8
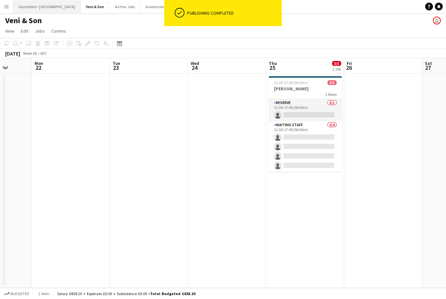
click at [55, 8] on button "Daylesford - Heritage House Close" at bounding box center [46, 6] width 67 height 13
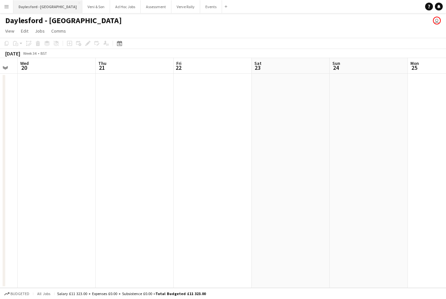
scroll to position [0, 171]
click at [9, 69] on app-board-header-date "Tue 19" at bounding box center [24, 66] width 78 height 16
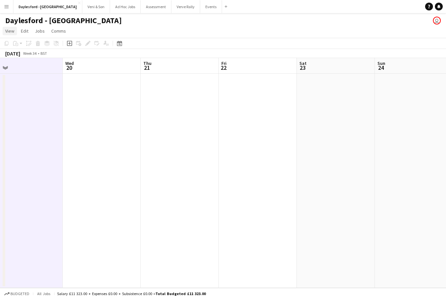
click at [13, 32] on span "View" at bounding box center [9, 31] width 9 height 6
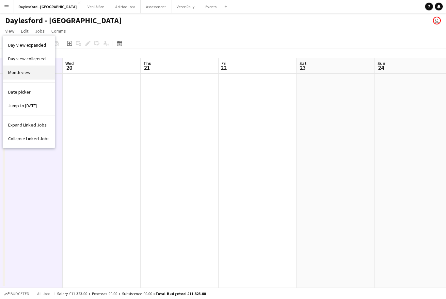
click at [37, 73] on link "Month view" at bounding box center [29, 73] width 52 height 14
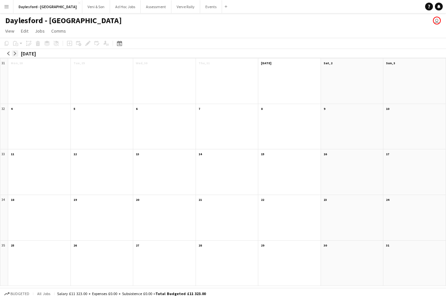
click at [17, 52] on app-icon "arrow-right" at bounding box center [15, 54] width 4 height 4
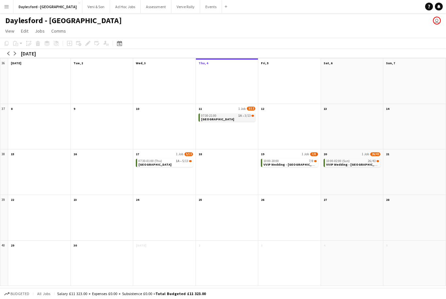
click at [231, 122] on app-month-view-job-card "07:30-21:00 1A • 3/13 Heritage House" at bounding box center [226, 118] width 57 height 8
click at [232, 123] on app-month-view-job-card "07:30-21:00 1A • 3/13 Heritage House" at bounding box center [226, 118] width 57 height 9
click at [229, 122] on app-month-view-job-card "07:30-21:00 1A • 3/13 Heritage House" at bounding box center [226, 118] width 57 height 8
click at [208, 143] on div "07:30-21:00 1A • 3/13 Heritage House" at bounding box center [227, 130] width 62 height 37
click at [218, 117] on div "07:30-21:00 1A • 3/13" at bounding box center [227, 115] width 53 height 3
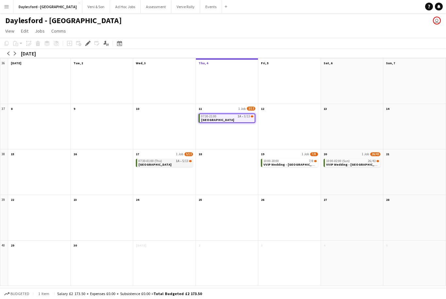
click at [175, 167] on app-month-view-job-card "07:30-01:00 (Thu) 1A • 5/13 Heritage House" at bounding box center [164, 163] width 57 height 8
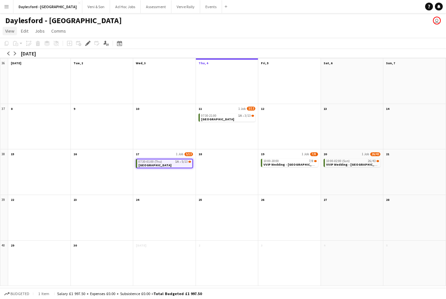
click at [10, 35] on link "View" at bounding box center [10, 31] width 14 height 8
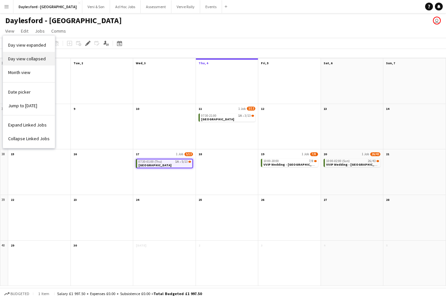
click at [32, 62] on link "Day view collapsed" at bounding box center [29, 59] width 52 height 14
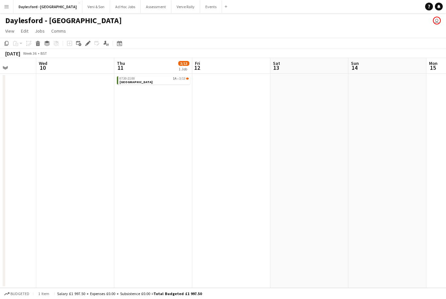
scroll to position [0, 210]
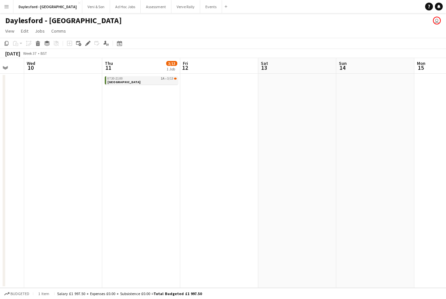
click at [156, 81] on app-job-card "07:30-21:00 1A • 3/13 Heritage House" at bounding box center [141, 80] width 73 height 8
click at [162, 79] on span "1A" at bounding box center [162, 79] width 4 height 3
click at [149, 63] on app-board-header-date "Thu 11 3/13 1 Job" at bounding box center [141, 66] width 78 height 16
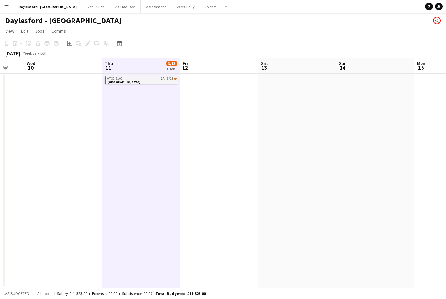
click at [156, 81] on app-job-card "07:30-21:00 1A • 3/13 Heritage House" at bounding box center [141, 80] width 73 height 8
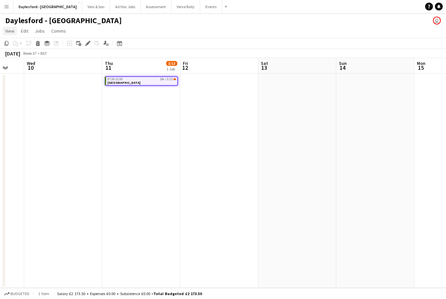
click at [11, 33] on span "View" at bounding box center [9, 31] width 9 height 6
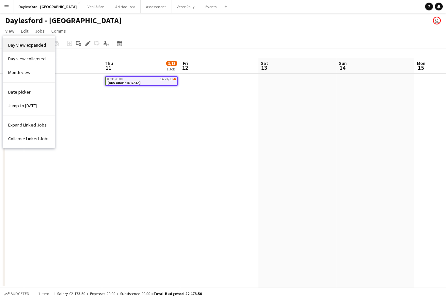
click at [34, 47] on span "Day view expanded" at bounding box center [27, 45] width 38 height 6
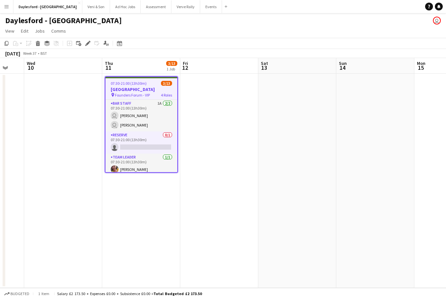
scroll to position [0, 0]
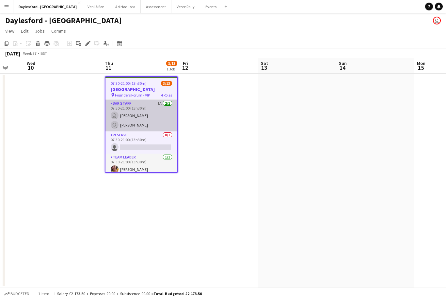
click at [159, 114] on app-card-role "Bar Staff 1A 2/2 07:30-21:00 (13h30m) user Benjamin Thompson user George Hayter" at bounding box center [141, 116] width 72 height 32
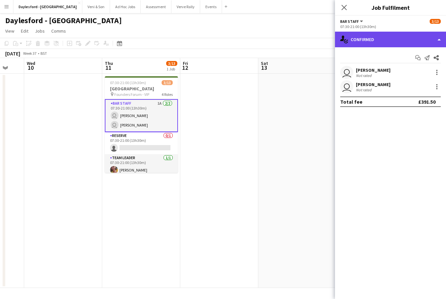
click at [400, 38] on div "single-neutral-actions-check-2 Confirmed" at bounding box center [390, 40] width 111 height 16
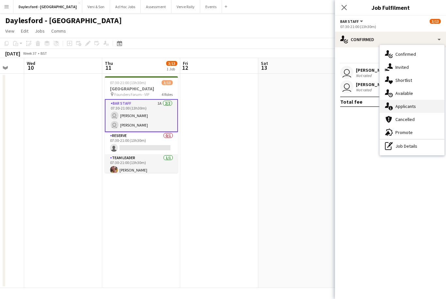
click at [414, 104] on span "Applicants" at bounding box center [405, 106] width 21 height 6
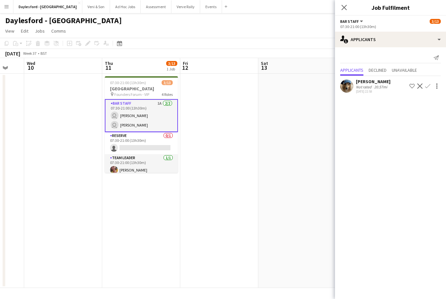
click at [420, 87] on app-icon "Decline" at bounding box center [419, 86] width 5 height 5
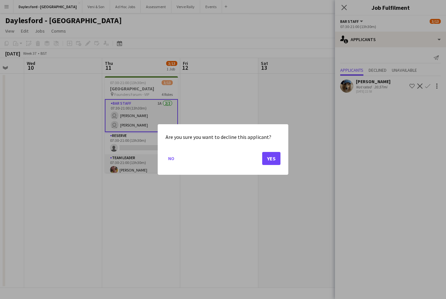
click at [272, 162] on button "Yes" at bounding box center [271, 158] width 18 height 13
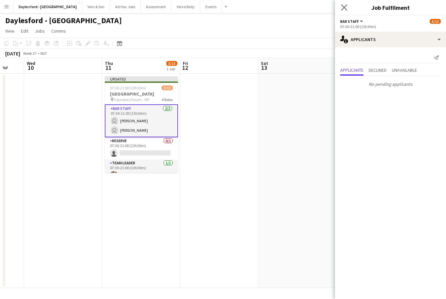
click at [346, 8] on icon "Close pop-in" at bounding box center [344, 7] width 6 height 6
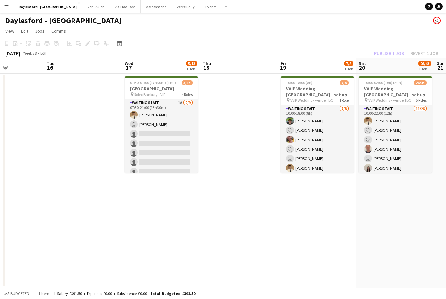
scroll to position [0, 269]
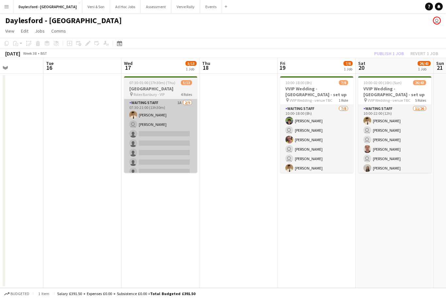
click at [179, 116] on app-card-role "Waiting Staff 1A 2/9 07:30-21:00 (13h30m) George Long user Franco Rubinstein si…" at bounding box center [160, 148] width 73 height 98
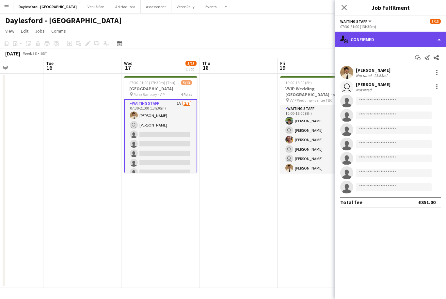
click at [392, 41] on div "single-neutral-actions-check-2 Confirmed" at bounding box center [390, 40] width 111 height 16
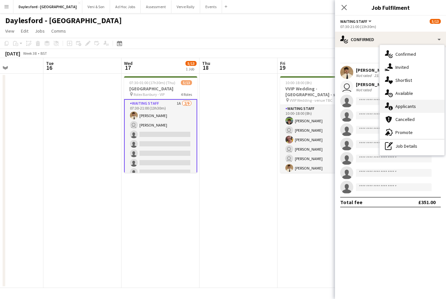
click at [417, 106] on div "single-neutral-actions-information Applicants" at bounding box center [411, 106] width 65 height 13
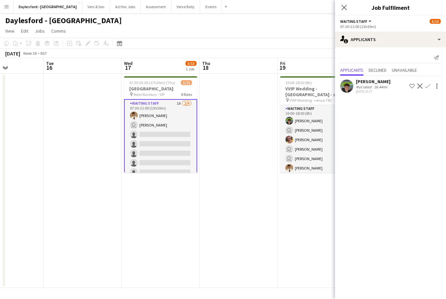
click at [429, 87] on app-icon "Confirm" at bounding box center [427, 86] width 5 height 5
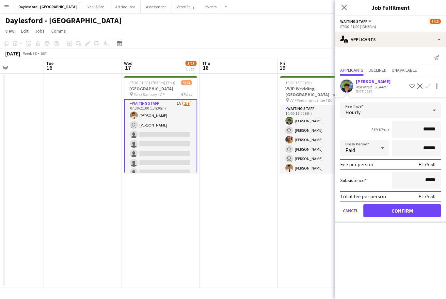
click at [415, 217] on button "Confirm" at bounding box center [401, 210] width 77 height 13
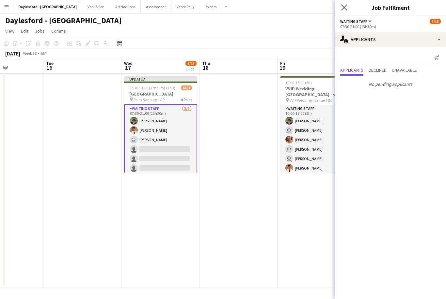
click at [347, 6] on app-icon "Close pop-in" at bounding box center [343, 7] width 9 height 9
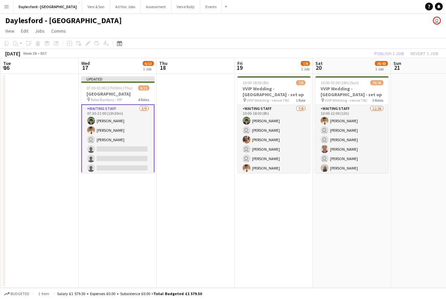
scroll to position [0, 154]
click at [184, 134] on app-date-cell at bounding box center [197, 181] width 78 height 214
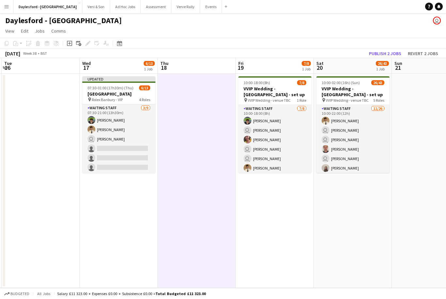
scroll to position [0, 0]
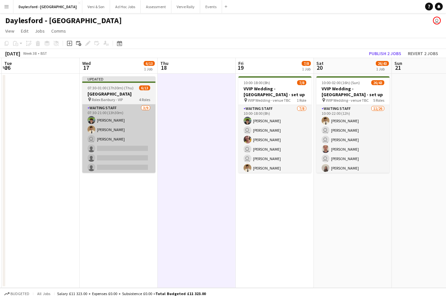
click at [109, 118] on app-card-role "Waiting Staff 3/9 07:30-21:00 (13h30m) Dominic Loughran George Long user Franco…" at bounding box center [118, 153] width 73 height 98
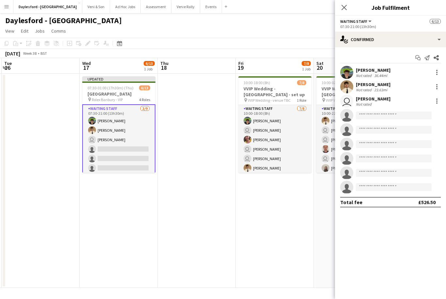
click at [381, 71] on div "Dominic Loughran" at bounding box center [373, 70] width 35 height 6
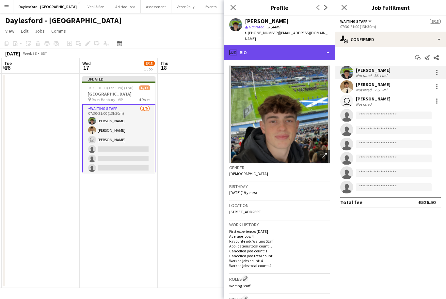
click at [319, 45] on div "profile Bio" at bounding box center [279, 53] width 111 height 16
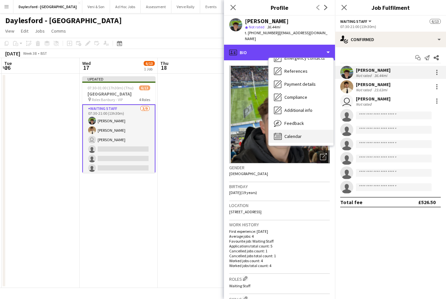
scroll to position [61, 0]
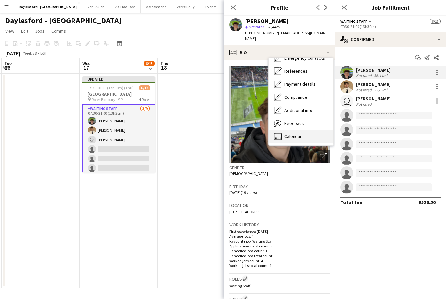
click at [301, 131] on div "Calendar Calendar" at bounding box center [301, 136] width 65 height 13
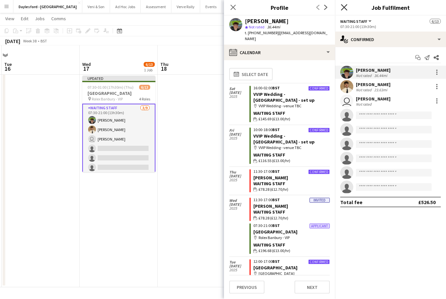
scroll to position [13, 0]
click at [346, 6] on icon "Close pop-in" at bounding box center [344, 7] width 6 height 6
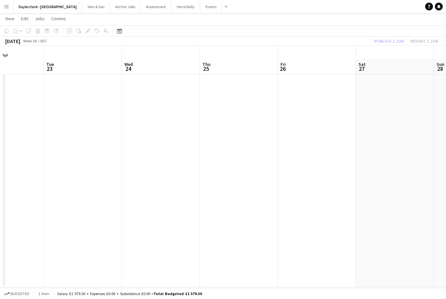
scroll to position [0, 206]
click at [82, 6] on button "Veni & Son Close" at bounding box center [96, 6] width 28 height 13
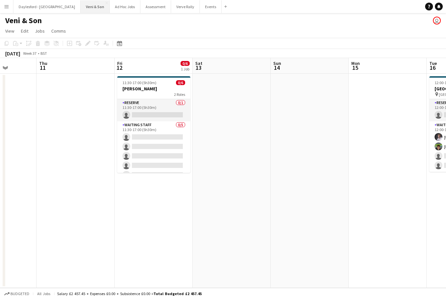
scroll to position [0, 209]
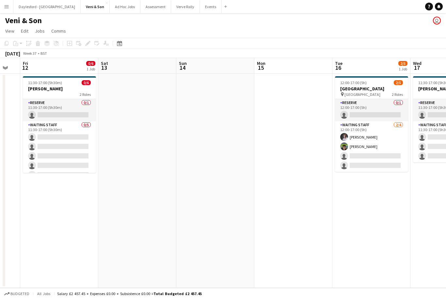
click at [240, 191] on app-date-cell at bounding box center [215, 181] width 78 height 214
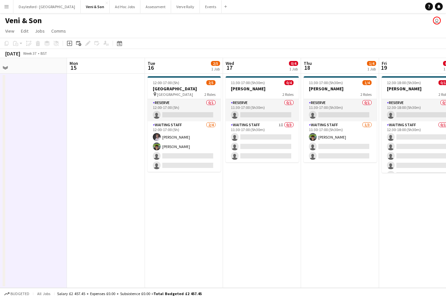
scroll to position [0, 206]
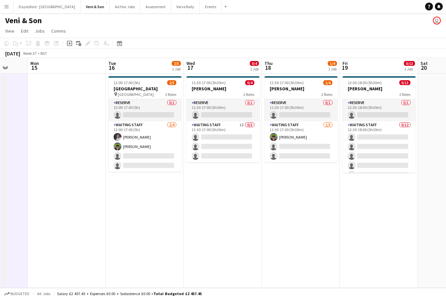
click at [172, 25] on div "Veni & Son user" at bounding box center [223, 19] width 446 height 12
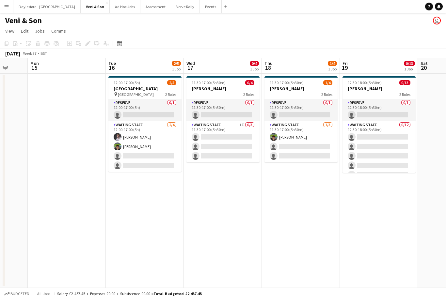
click at [175, 23] on div "Veni & Son user" at bounding box center [223, 19] width 446 height 12
click at [196, 23] on div "Veni & Son user" at bounding box center [223, 19] width 446 height 12
click at [197, 20] on div "Veni & Son user" at bounding box center [223, 19] width 446 height 12
click at [199, 23] on div "Veni & Son user" at bounding box center [223, 19] width 446 height 12
click at [201, 20] on div "Veni & Son user" at bounding box center [223, 19] width 446 height 12
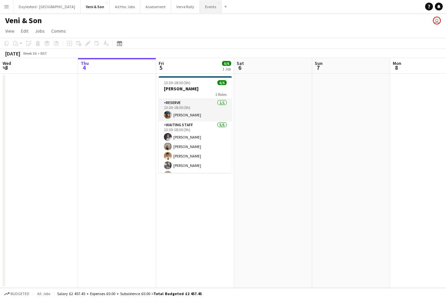
click at [200, 10] on button "Events Close" at bounding box center [211, 6] width 22 height 13
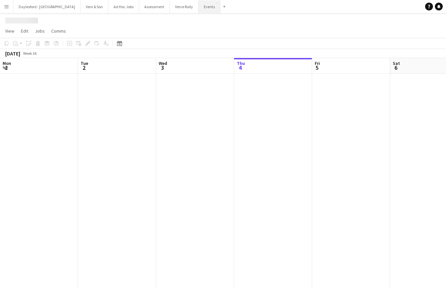
scroll to position [0, 156]
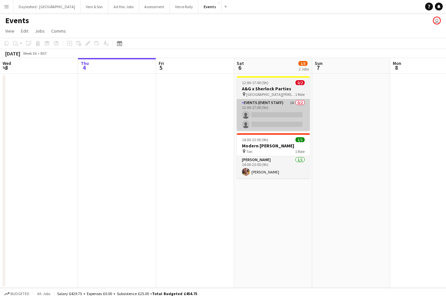
click at [279, 118] on app-card-role "Events (Event Staff) 1A 0/2 12:00-17:00 (5h) single-neutral-actions single-neut…" at bounding box center [273, 115] width 73 height 32
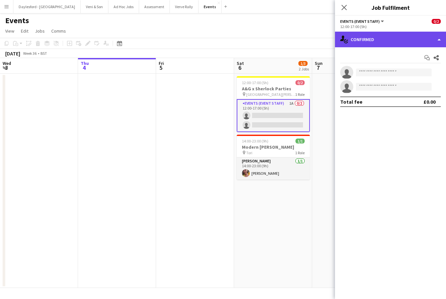
click at [371, 41] on div "single-neutral-actions-check-2 Confirmed" at bounding box center [390, 40] width 111 height 16
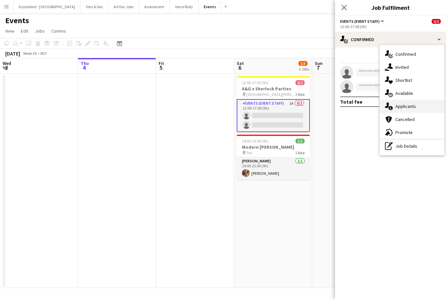
click at [409, 110] on div "single-neutral-actions-information Applicants" at bounding box center [411, 106] width 65 height 13
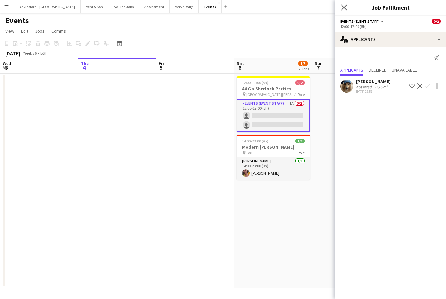
click at [347, 6] on app-icon "Close pop-in" at bounding box center [343, 7] width 9 height 9
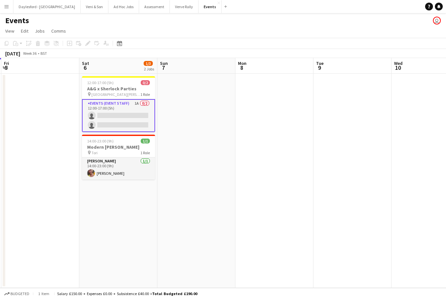
scroll to position [0, 203]
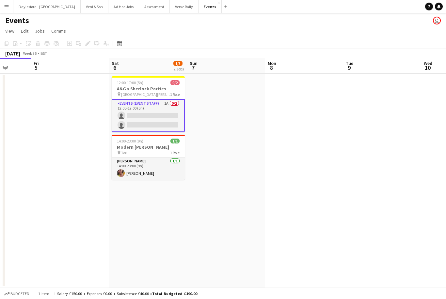
click at [270, 189] on app-date-cell at bounding box center [304, 181] width 78 height 214
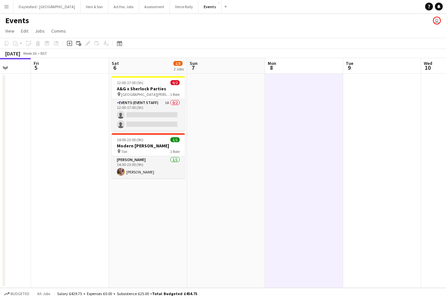
click at [203, 237] on app-date-cell at bounding box center [226, 181] width 78 height 214
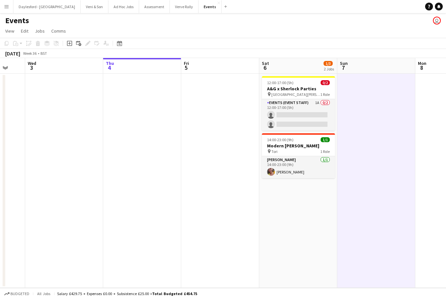
scroll to position [0, 208]
